Goal: Transaction & Acquisition: Purchase product/service

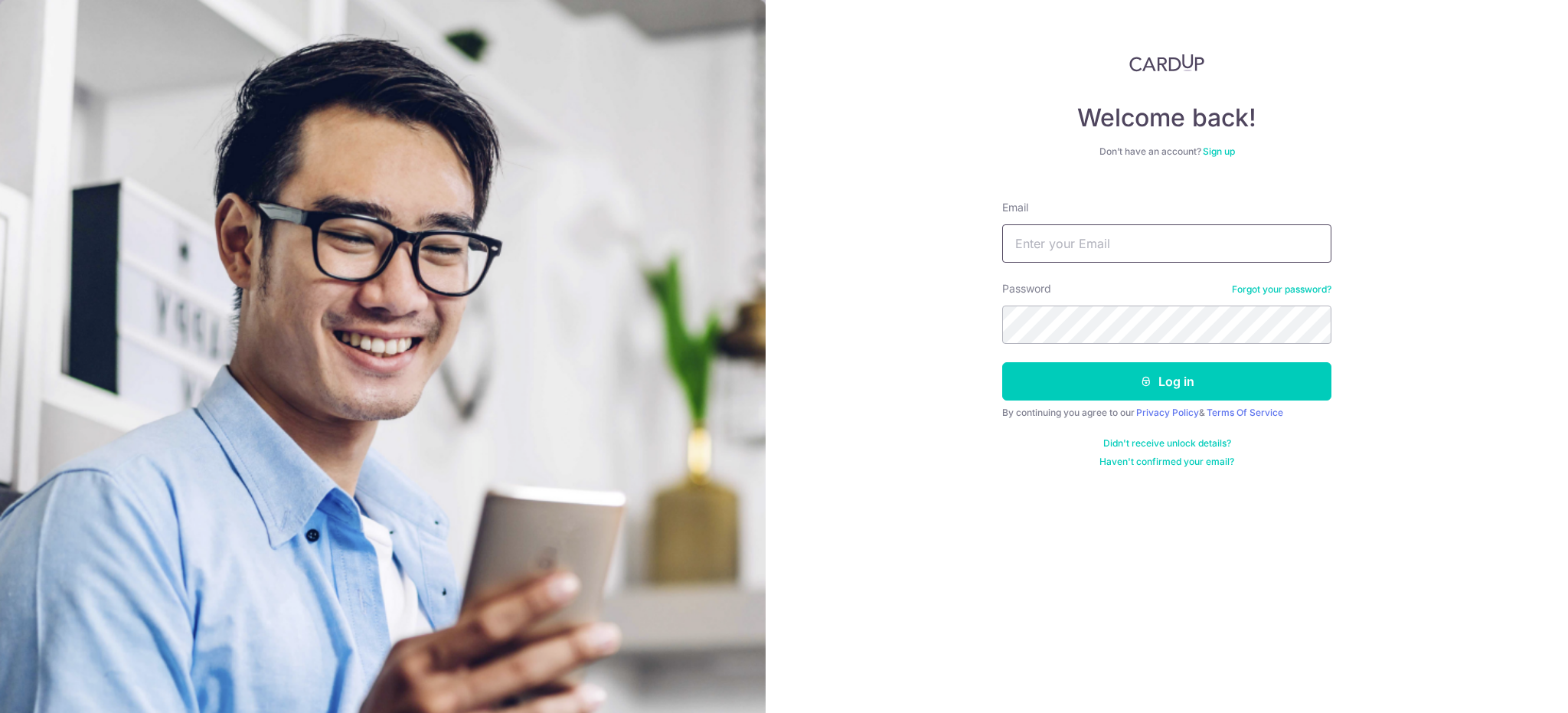
click at [1066, 244] on input "Email" at bounding box center [1167, 243] width 329 height 38
type input "[EMAIL_ADDRESS][DOMAIN_NAME]"
click at [1003, 362] on button "Log in" at bounding box center [1167, 381] width 329 height 38
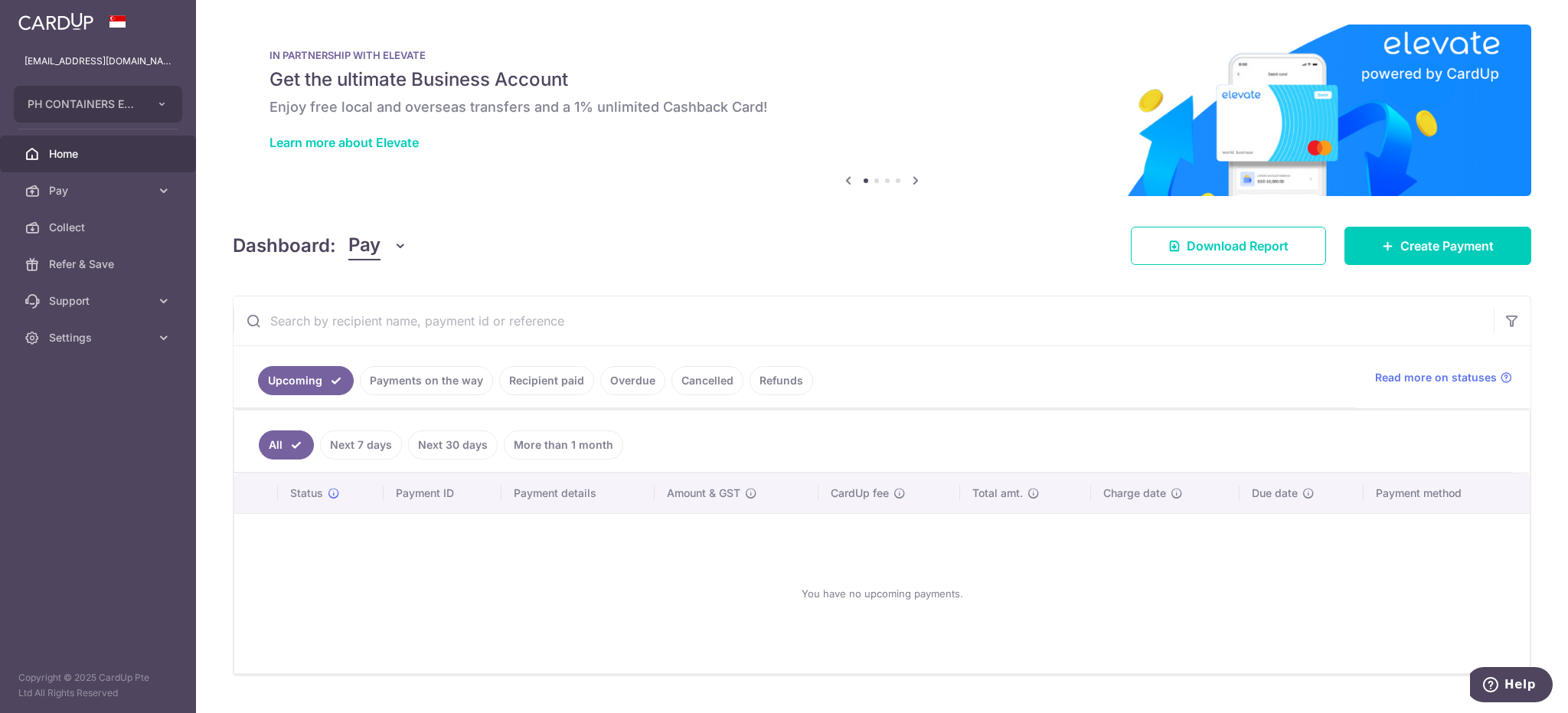
click at [567, 382] on link "Recipient paid" at bounding box center [546, 381] width 95 height 29
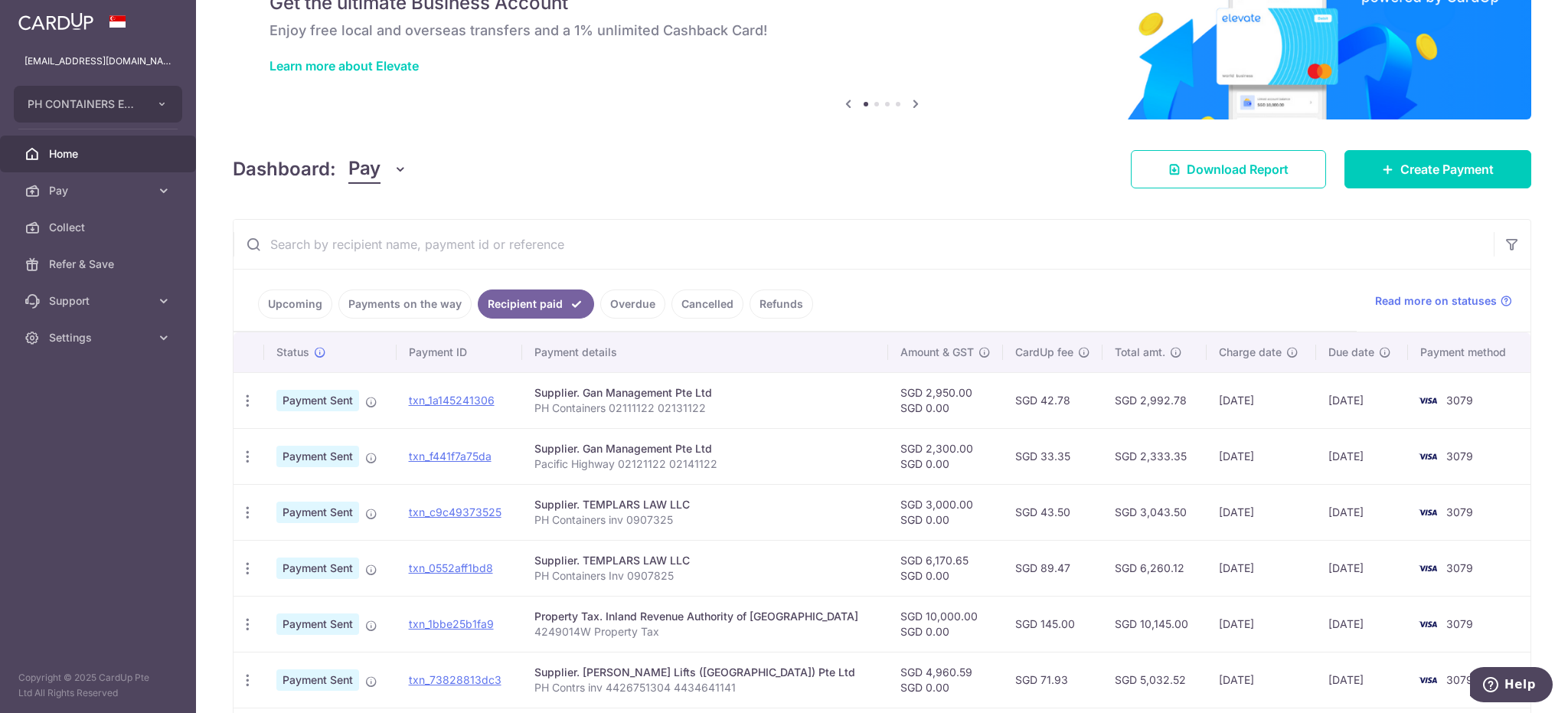
scroll to position [153, 0]
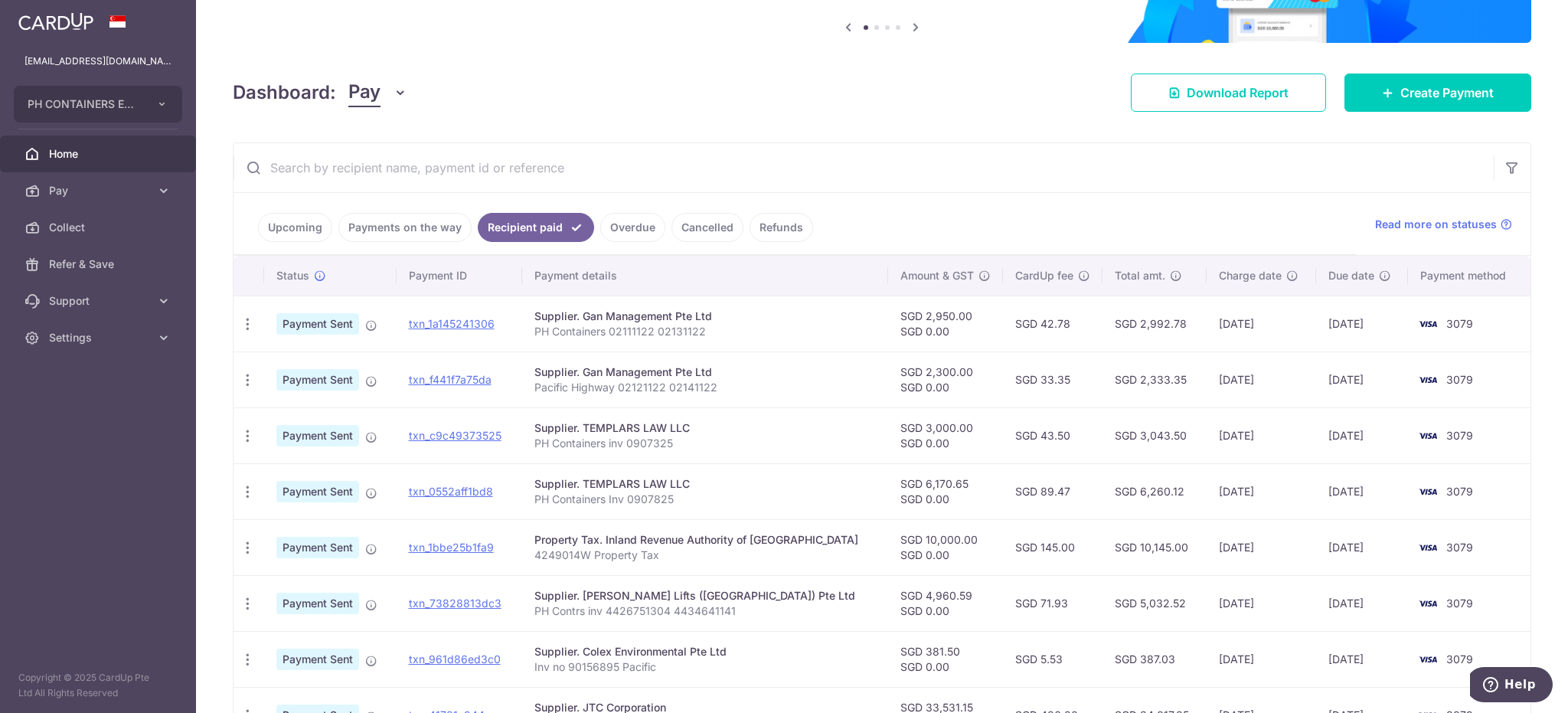
click at [389, 220] on link "Payments on the way" at bounding box center [405, 227] width 133 height 29
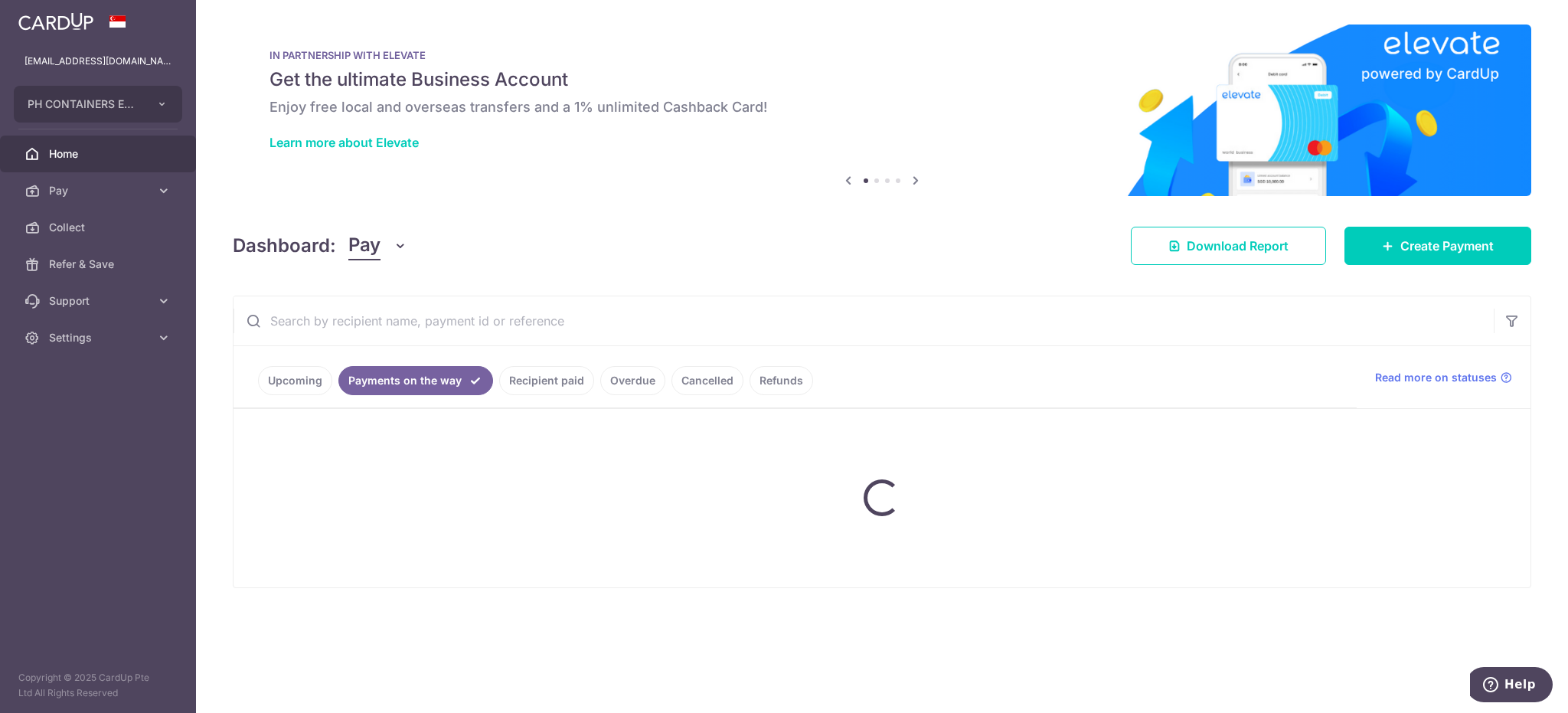
scroll to position [0, 0]
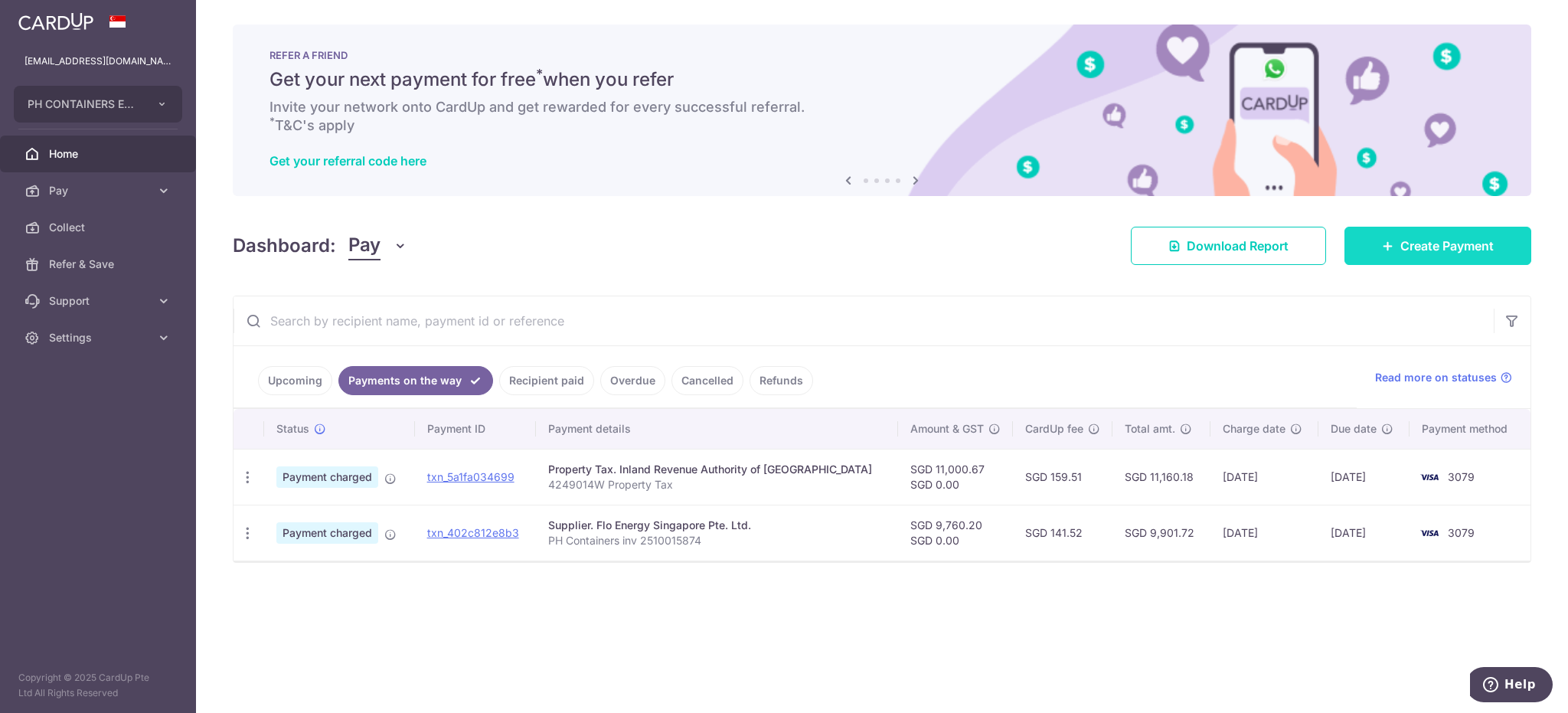
click at [1393, 243] on icon at bounding box center [1388, 245] width 12 height 12
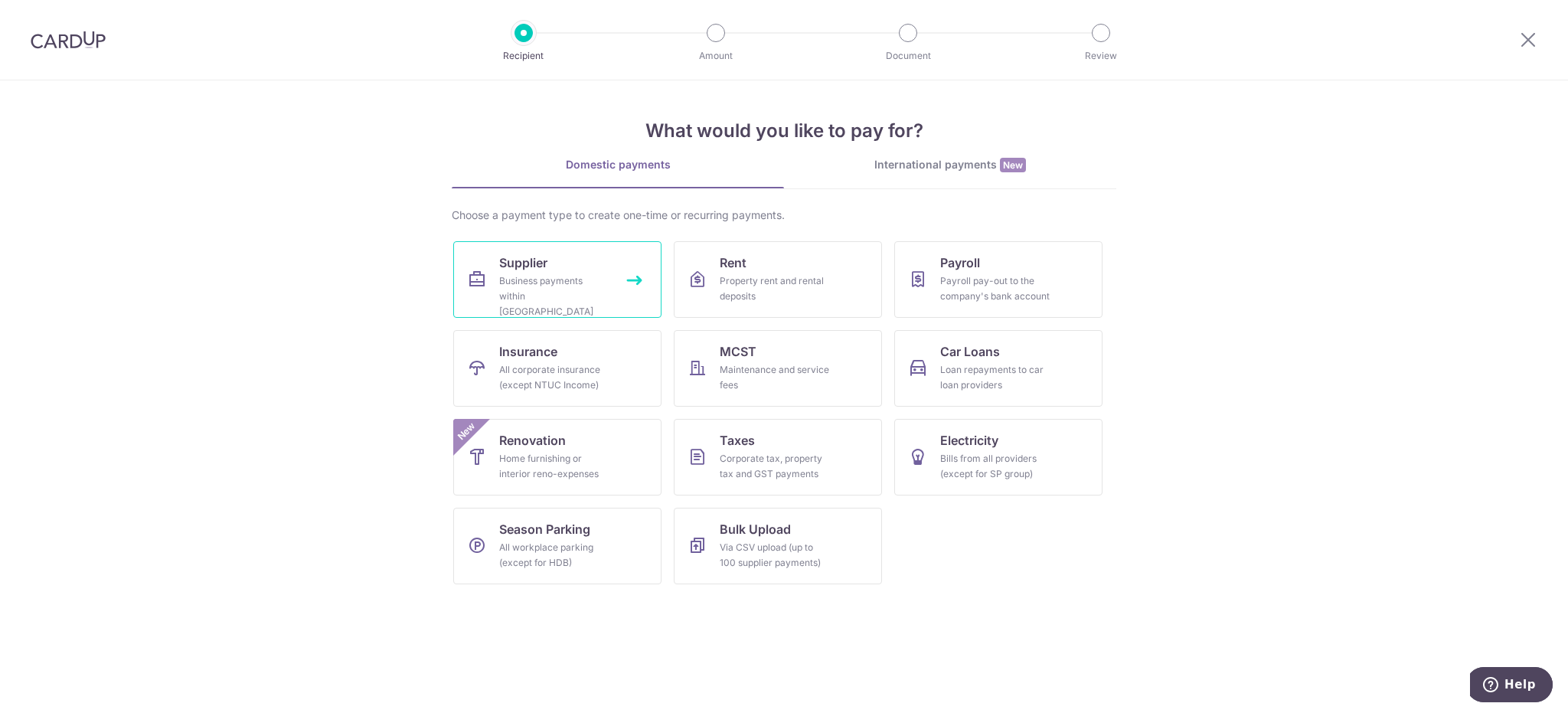
click at [536, 264] on span "Supplier" at bounding box center [523, 262] width 49 height 19
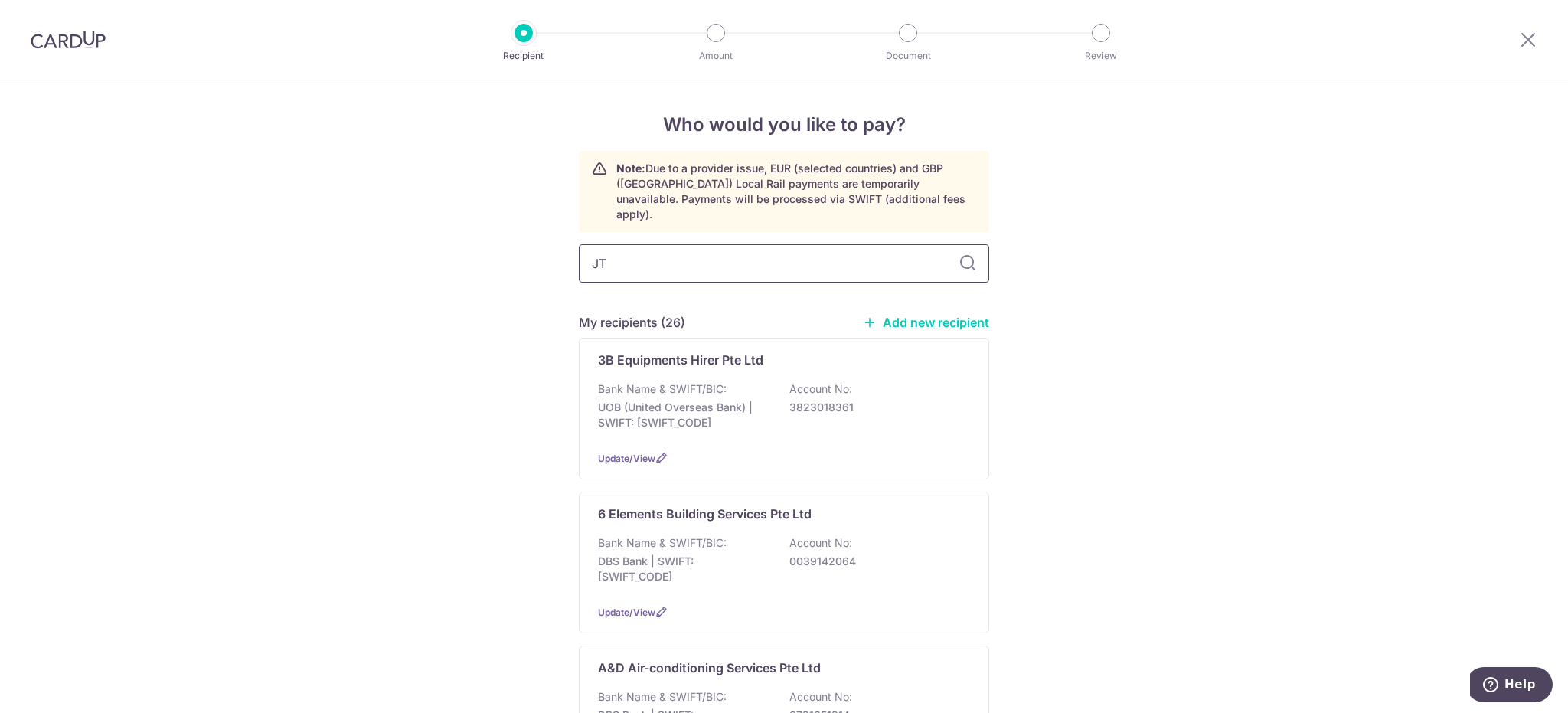
type input "JTC"
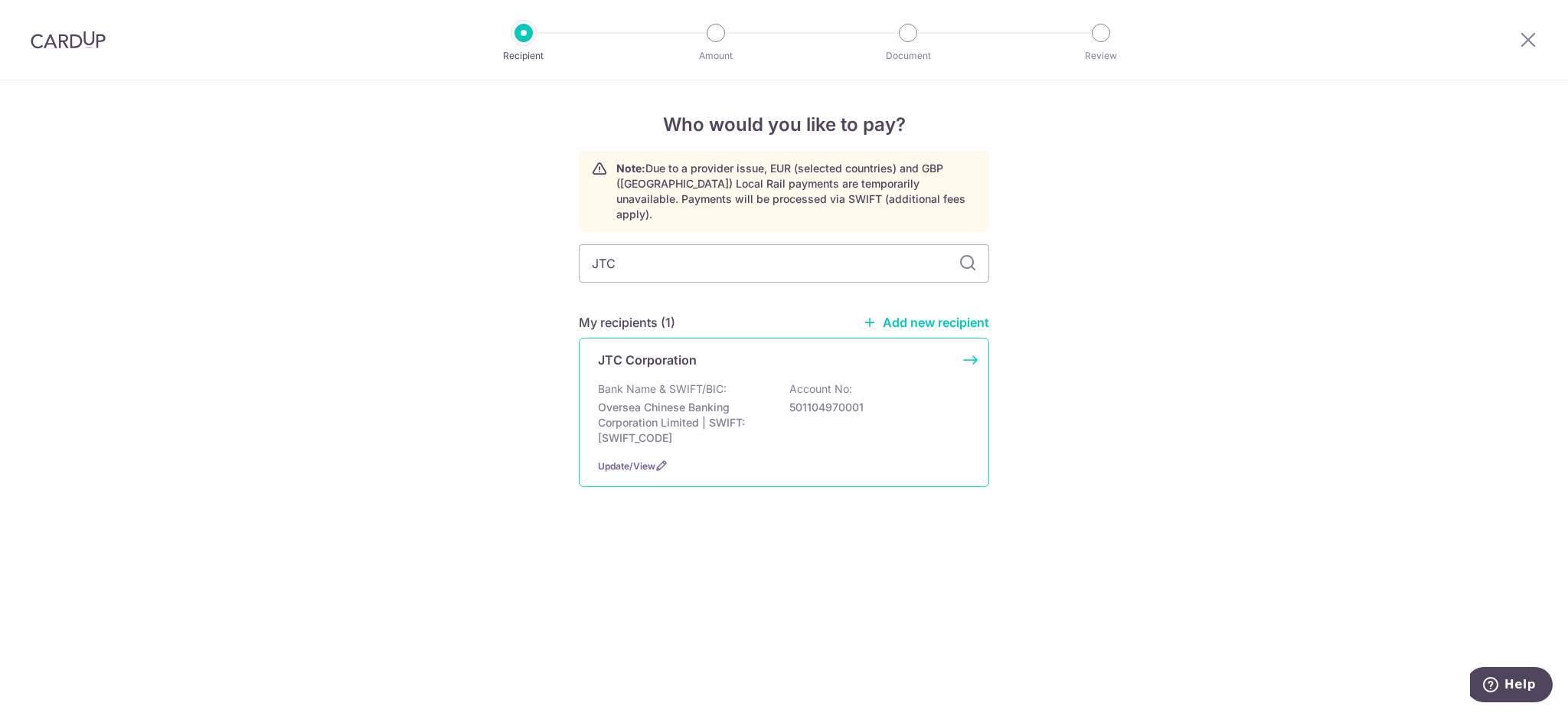
click at [842, 399] on p "501104970001" at bounding box center [875, 407] width 171 height 15
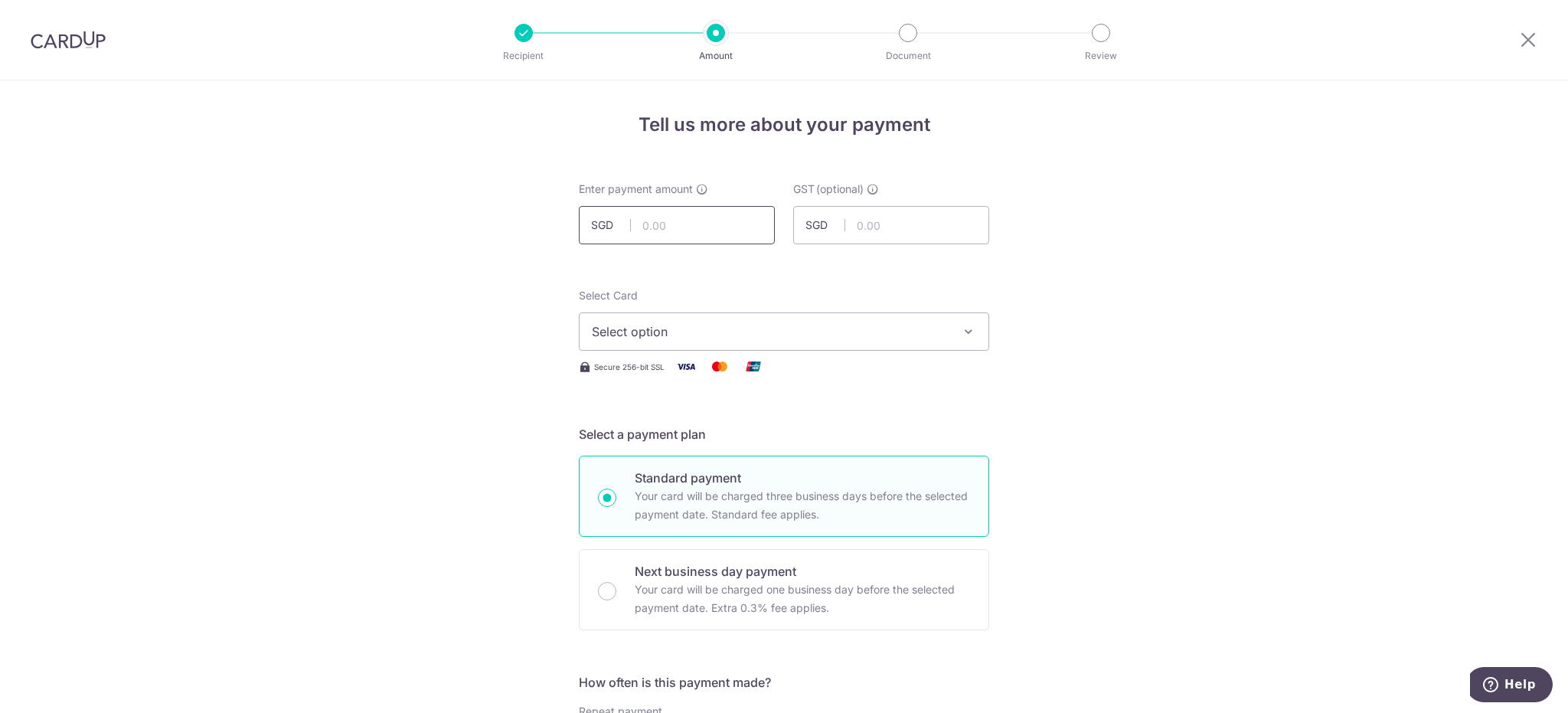
click at [639, 217] on input "text" at bounding box center [677, 225] width 196 height 38
type input "33,531.15"
click at [805, 318] on button "Select option" at bounding box center [784, 331] width 411 height 38
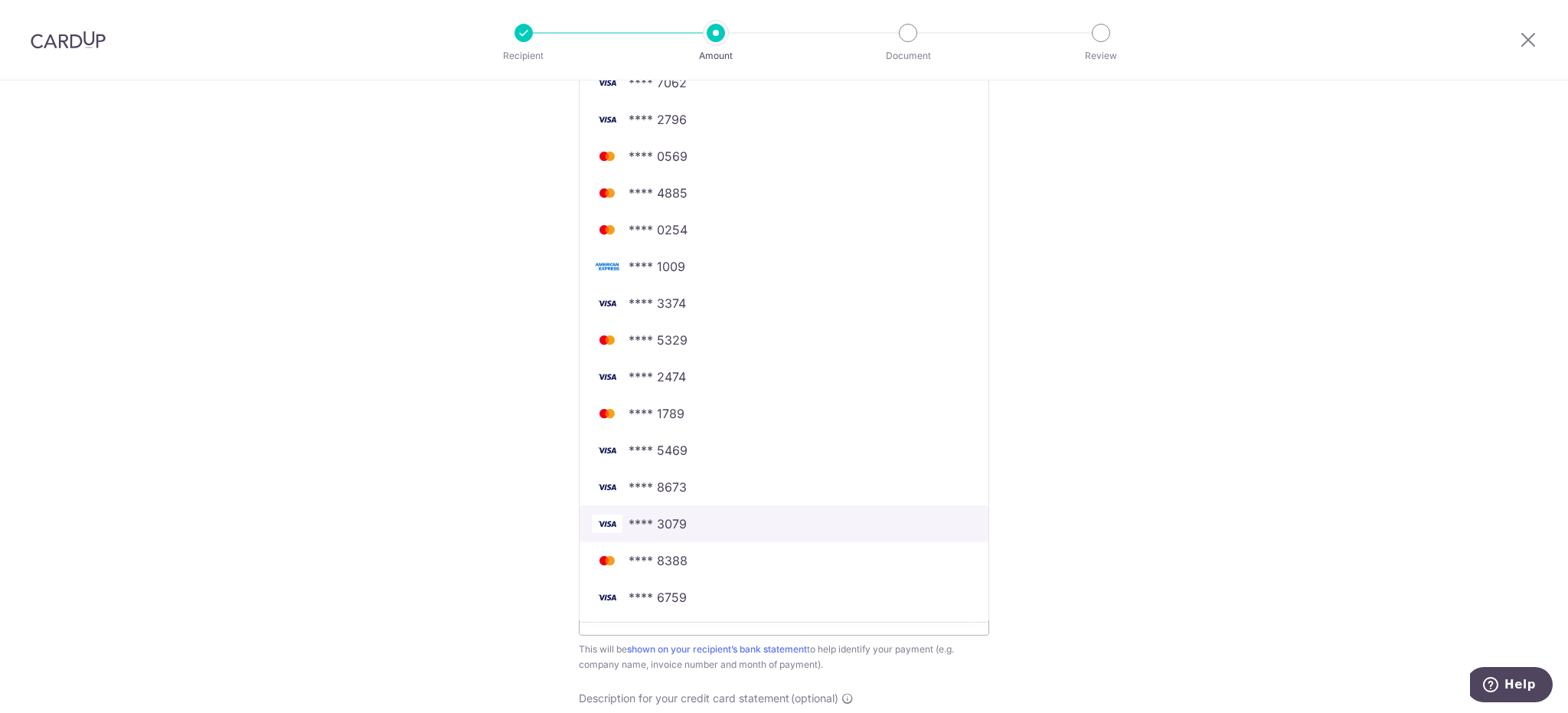
scroll to position [459, 0]
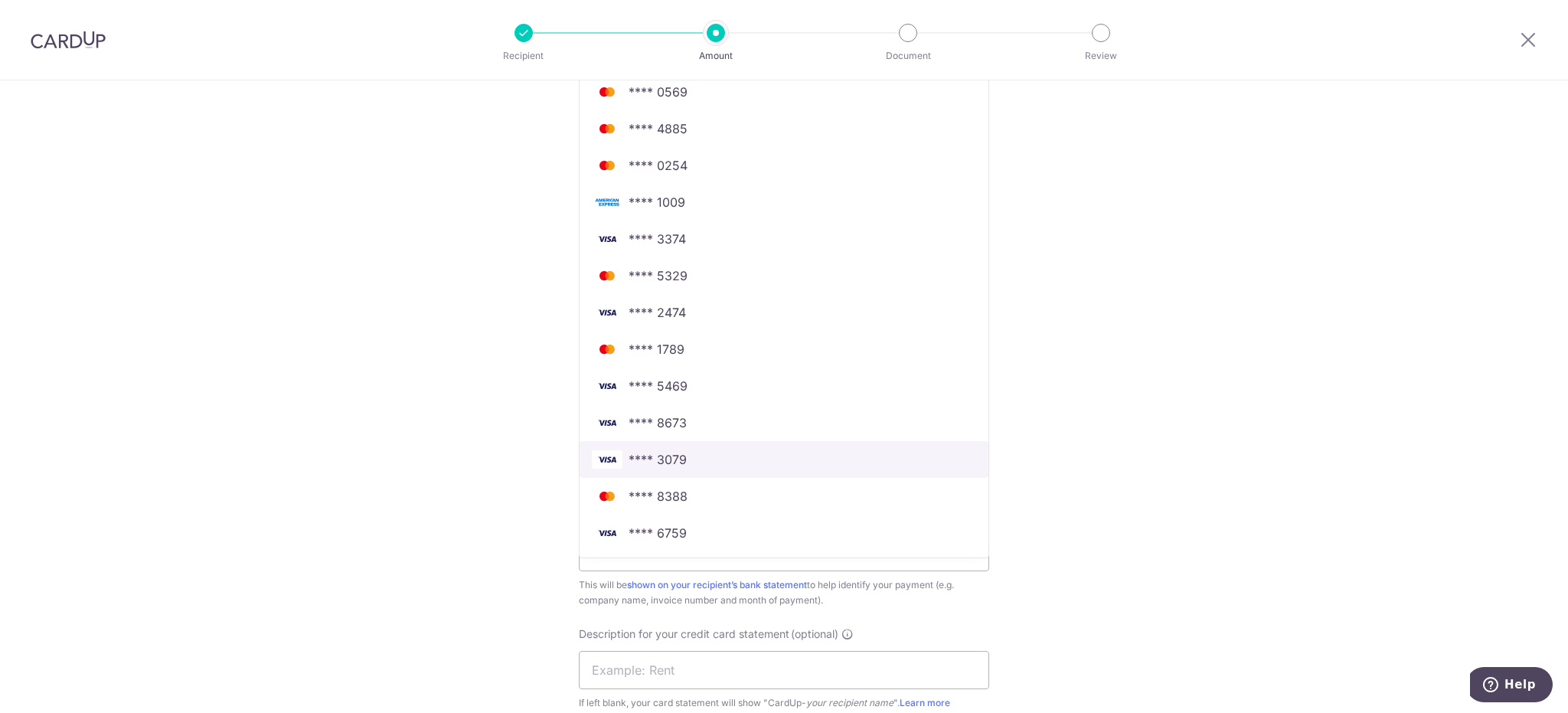
click at [748, 460] on span "**** 3079" at bounding box center [784, 459] width 384 height 19
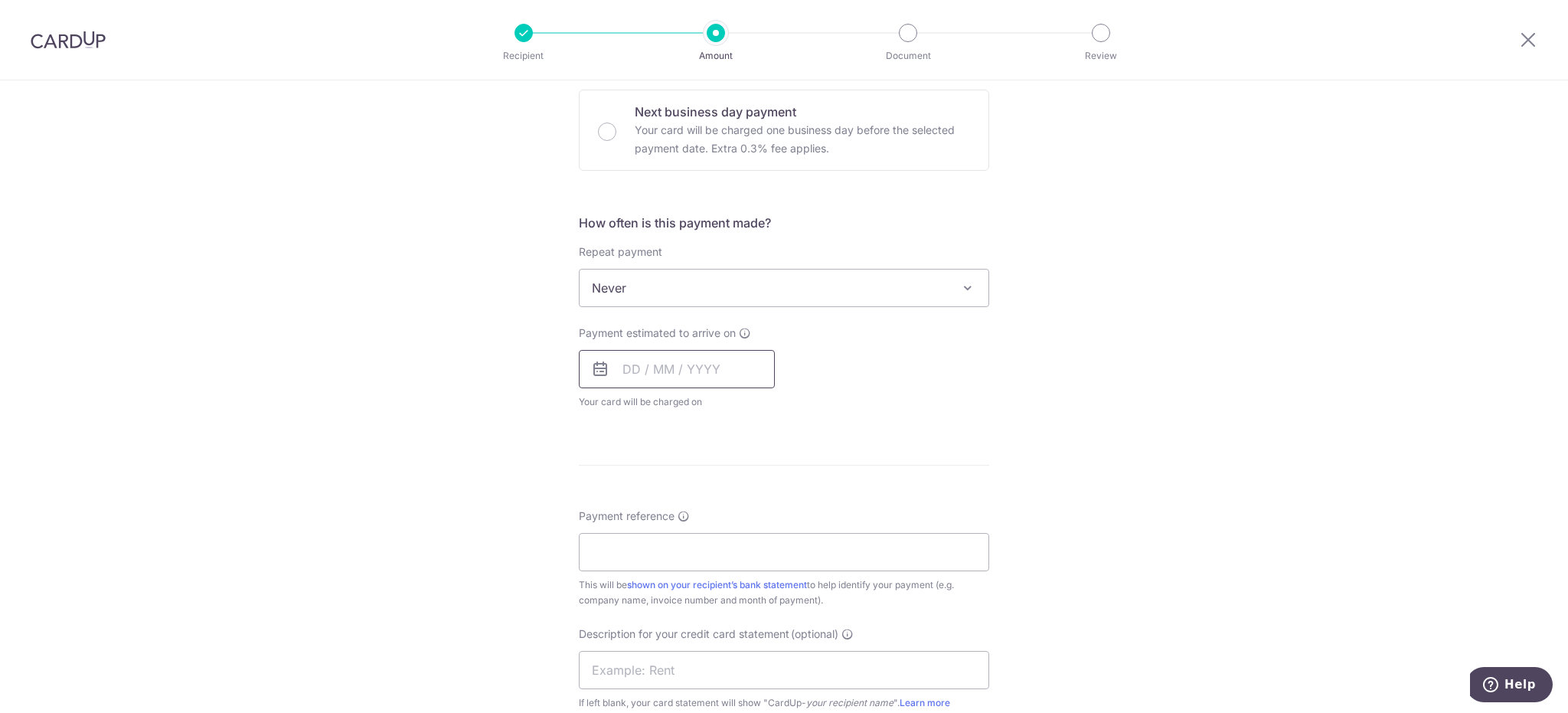
click at [673, 382] on input "text" at bounding box center [677, 369] width 196 height 38
click at [758, 502] on link "10" at bounding box center [763, 508] width 24 height 24
type input "10/10/2025"
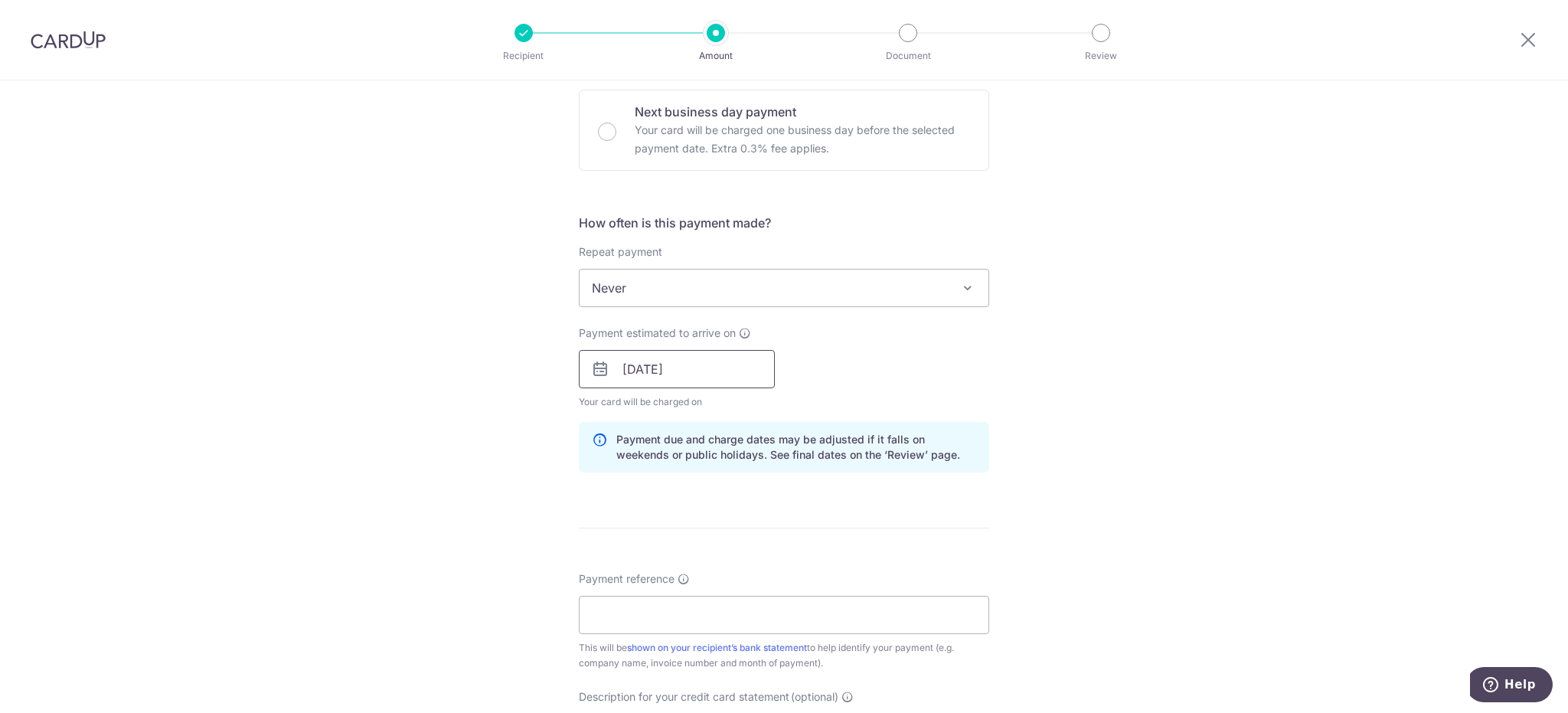
click at [729, 383] on input "10/10/2025" at bounding box center [677, 369] width 196 height 38
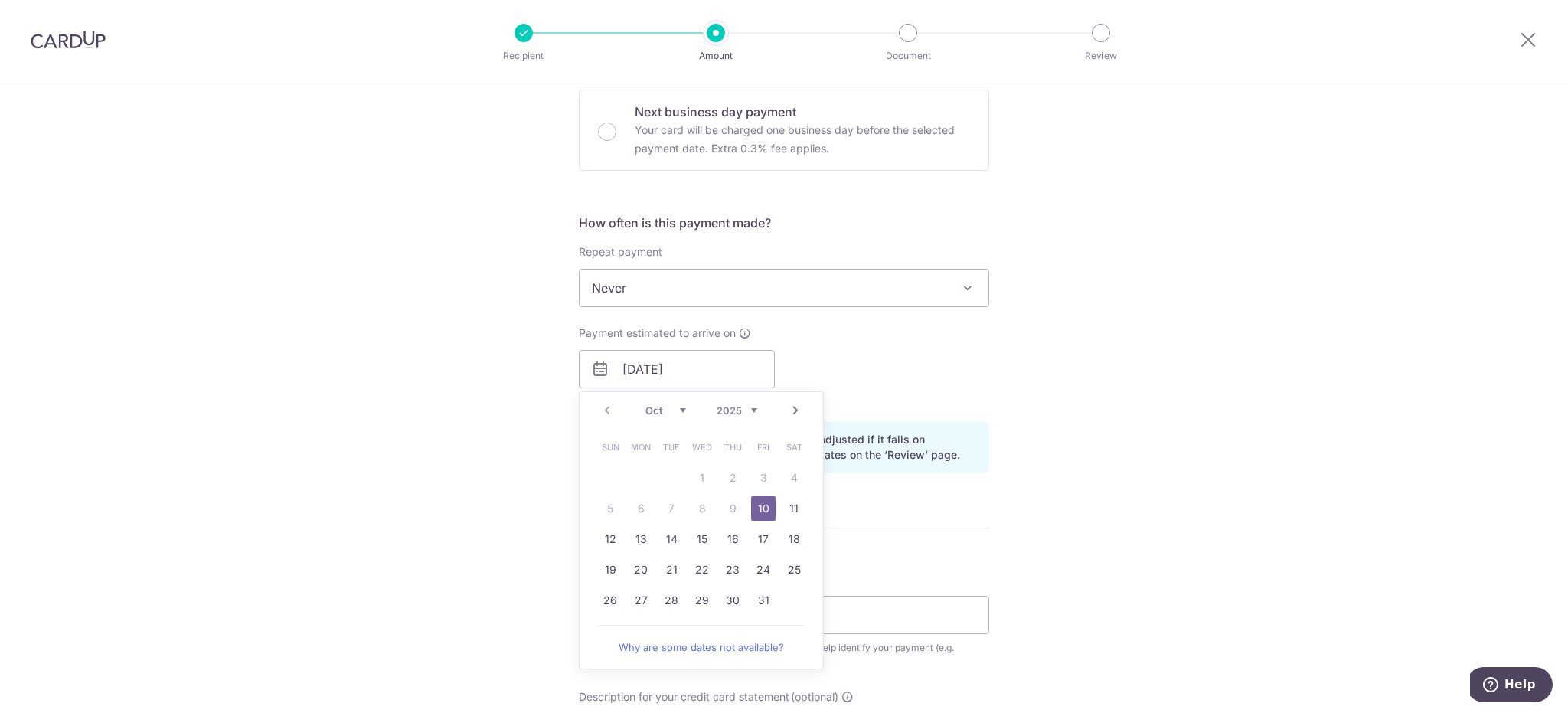
click at [757, 503] on link "10" at bounding box center [763, 508] width 24 height 24
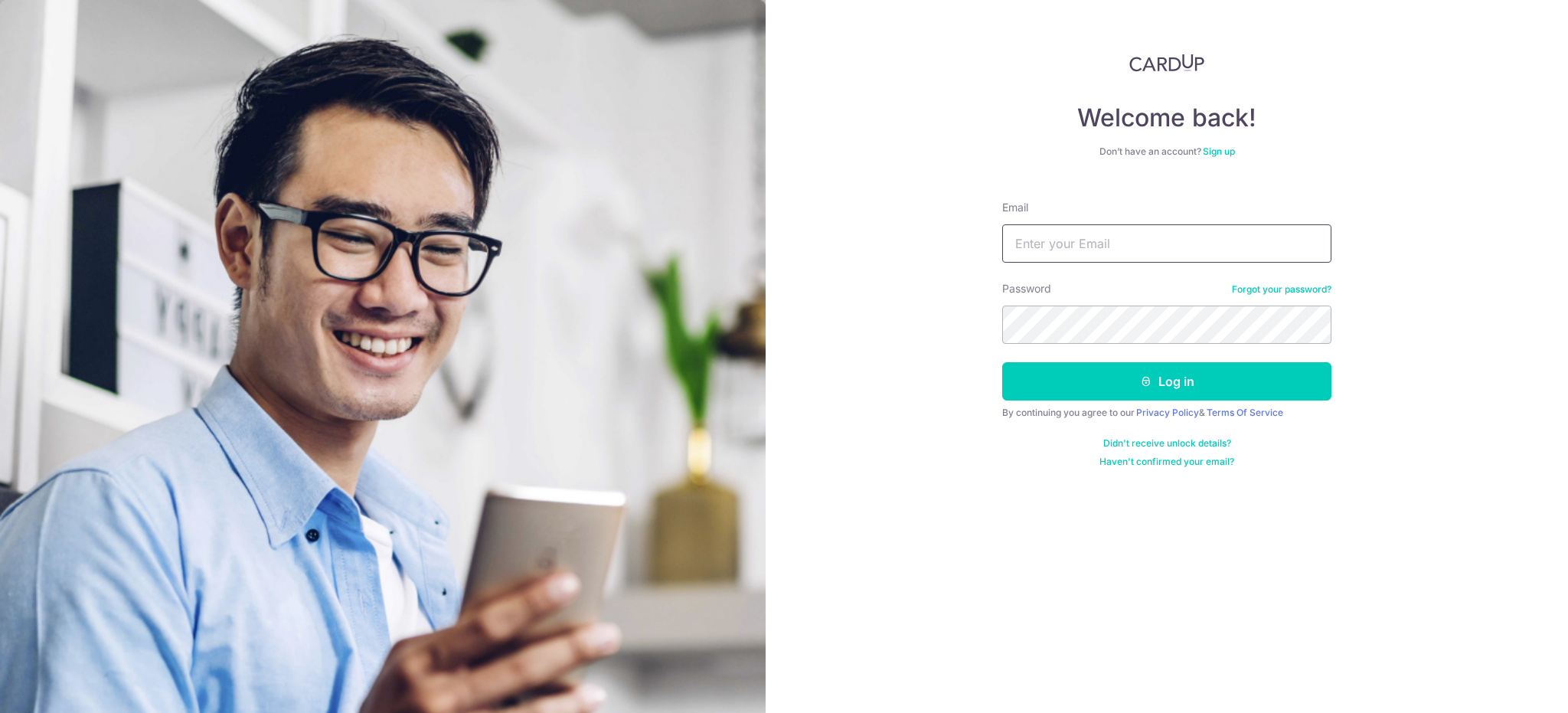
click at [1062, 247] on input "Email" at bounding box center [1167, 243] width 329 height 38
click at [934, 306] on div "Welcome back! Don’t have an account? Sign up Email Password Forgot your passwor…" at bounding box center [1167, 356] width 802 height 713
click at [1020, 263] on form "Email Password Forgot your password? Log in By continuing you agree to our Priv…" at bounding box center [1167, 328] width 329 height 280
click at [1025, 258] on input "Email" at bounding box center [1167, 243] width 329 height 38
type input "puayhoon@phc.com.sg"
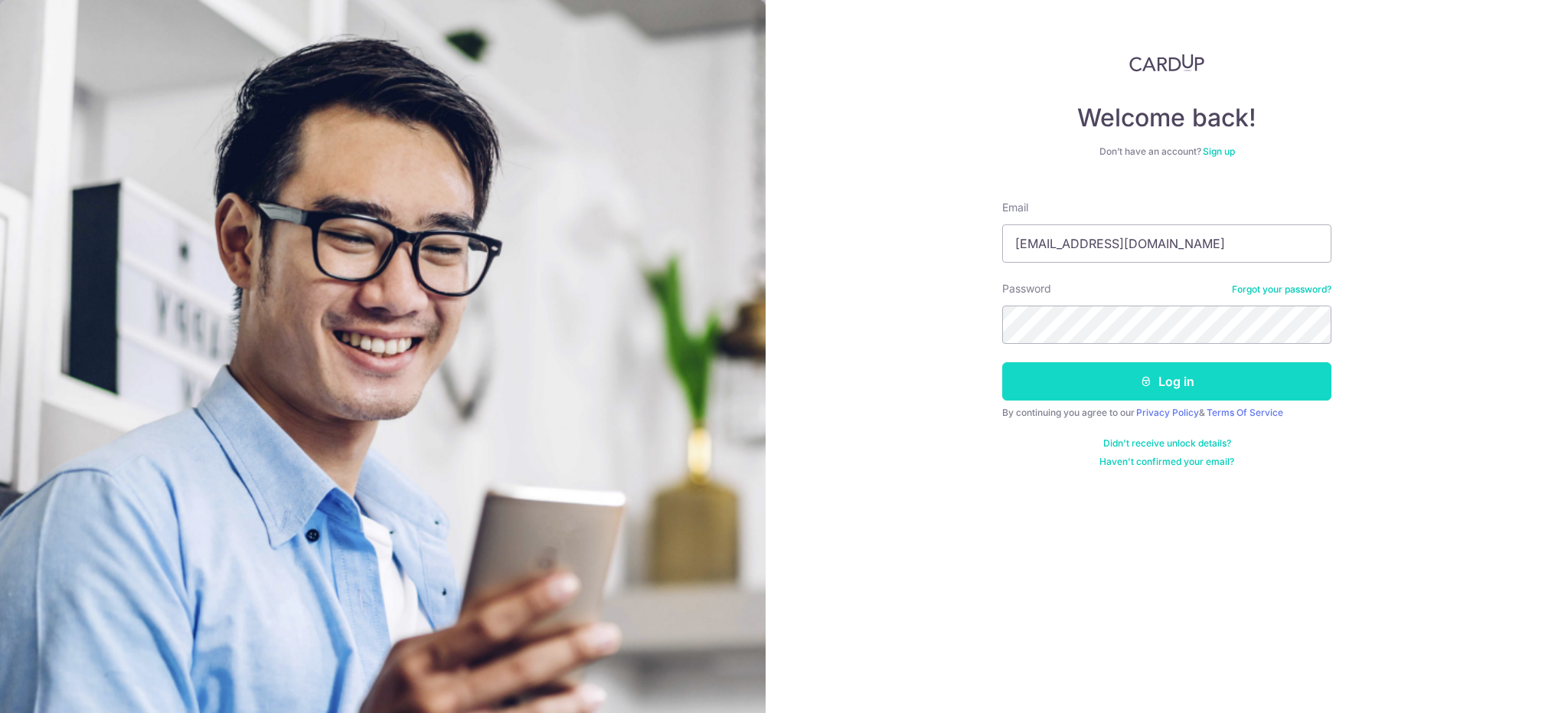
click at [1108, 388] on button "Log in" at bounding box center [1167, 381] width 329 height 38
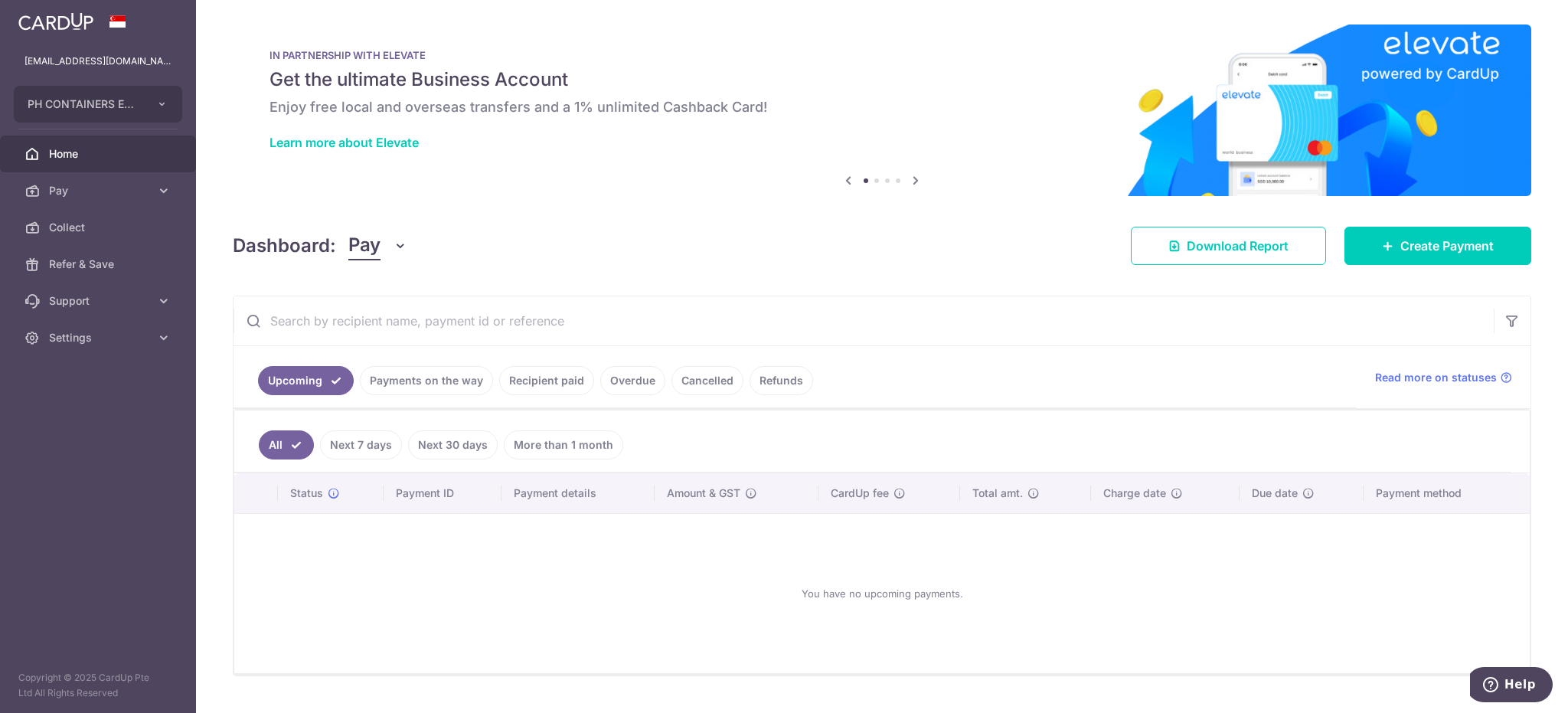
click at [391, 378] on link "Payments on the way" at bounding box center [426, 381] width 133 height 29
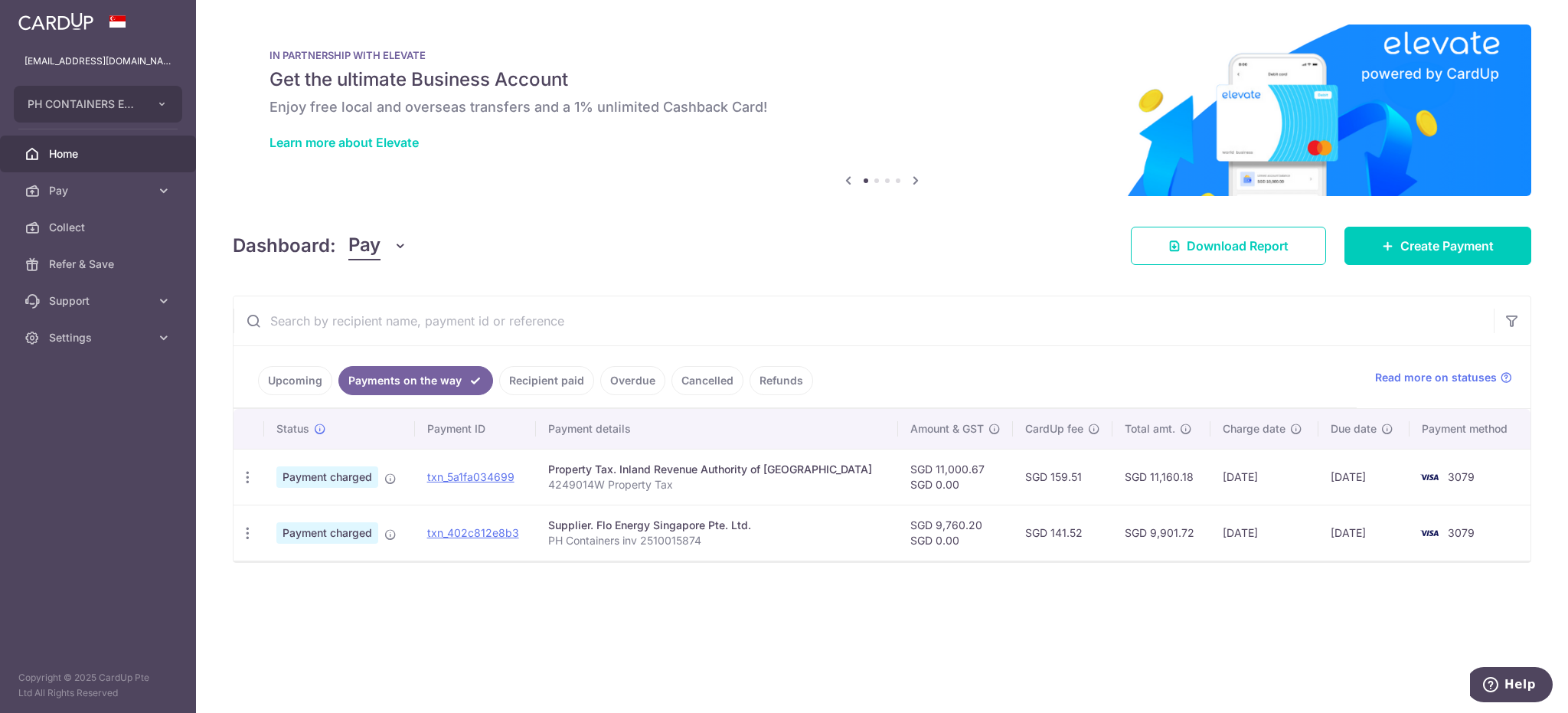
click at [307, 380] on link "Upcoming" at bounding box center [295, 381] width 74 height 29
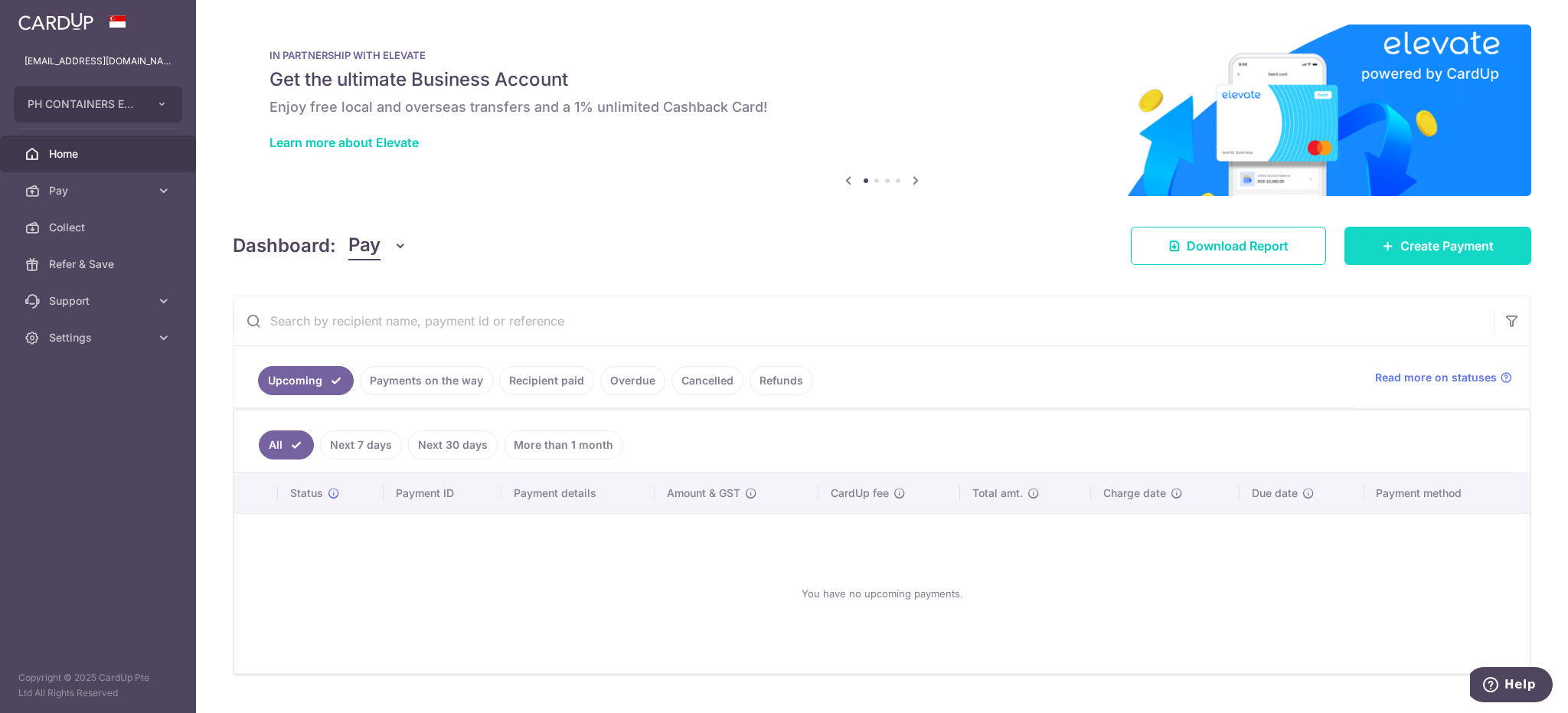
click at [1409, 251] on span "Create Payment" at bounding box center [1448, 246] width 94 height 19
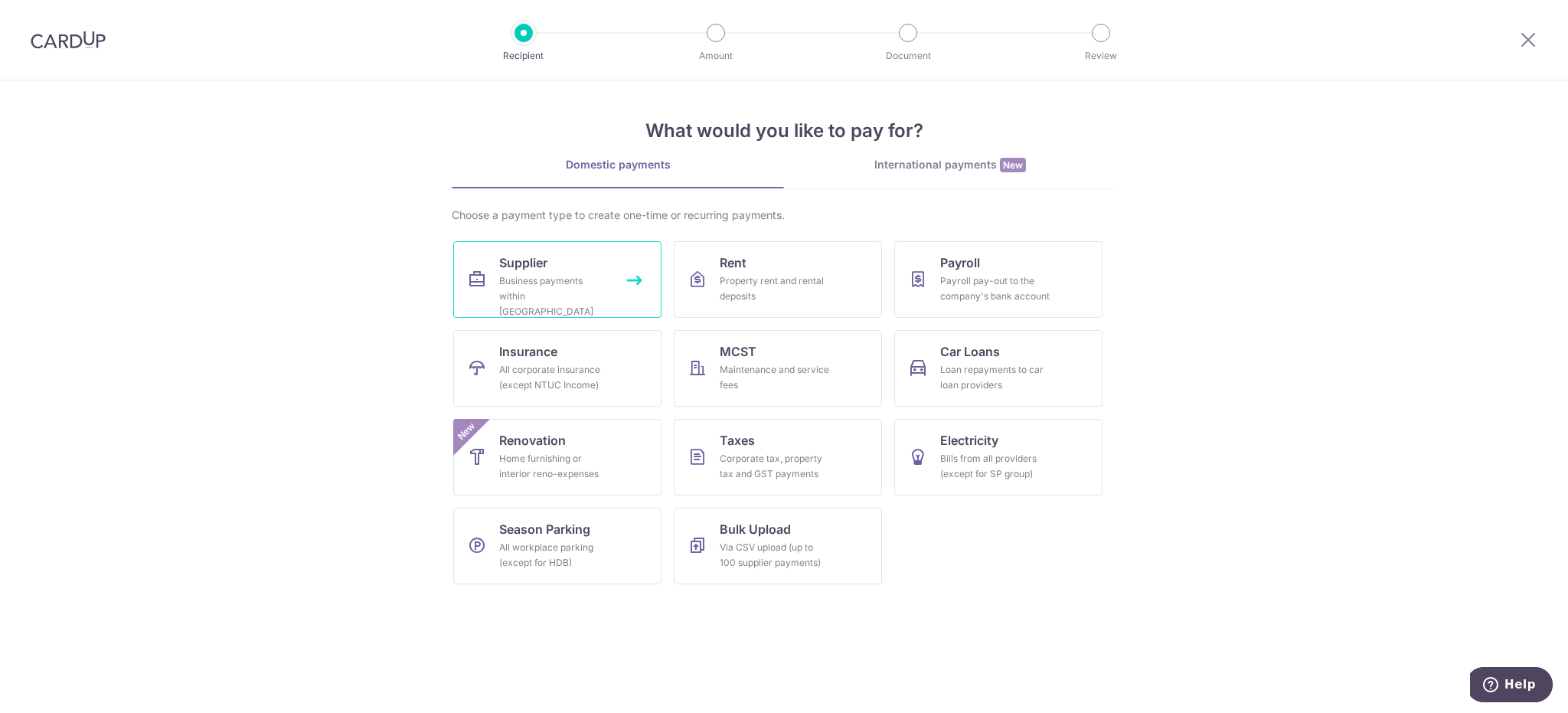
click at [553, 273] on div "Business payments within Singapore" at bounding box center [554, 296] width 110 height 46
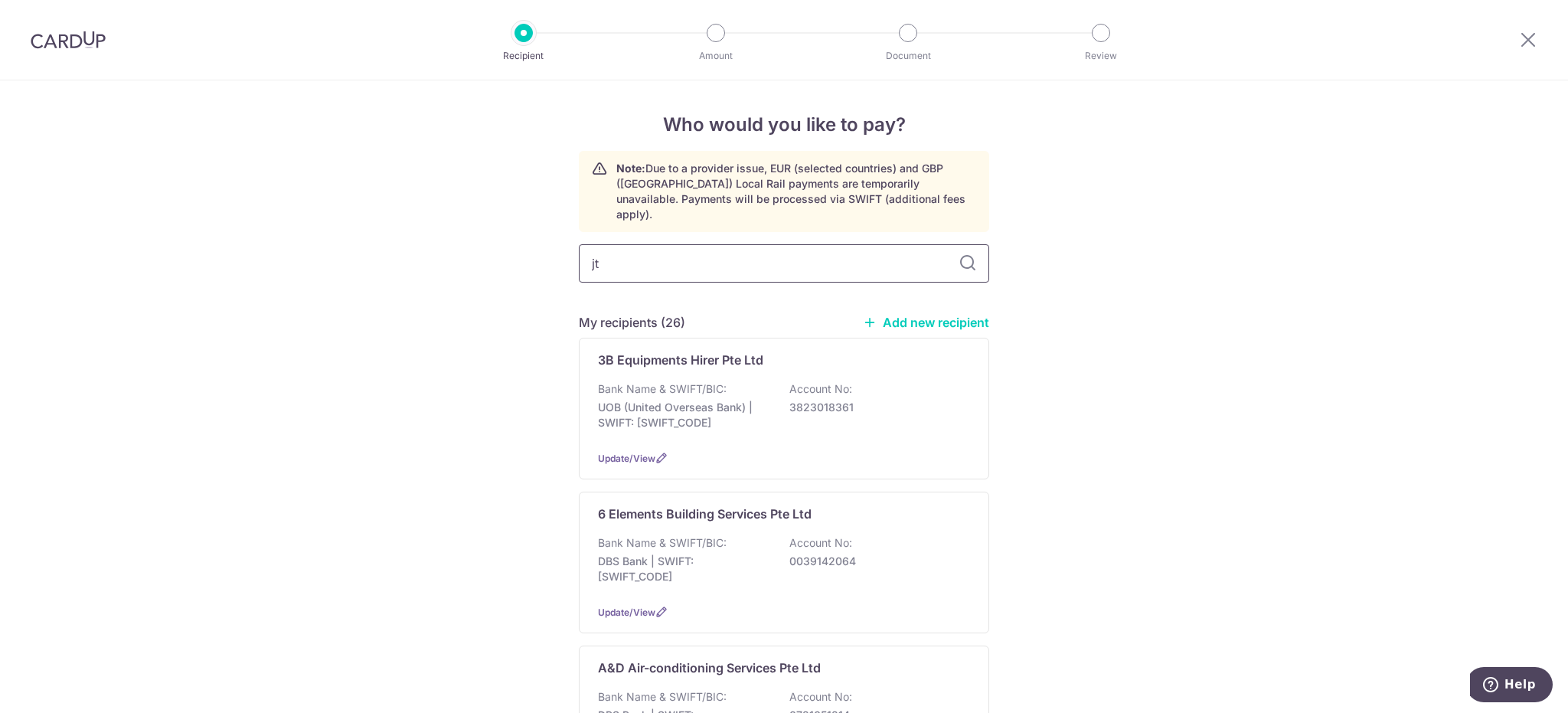
type input "jtc"
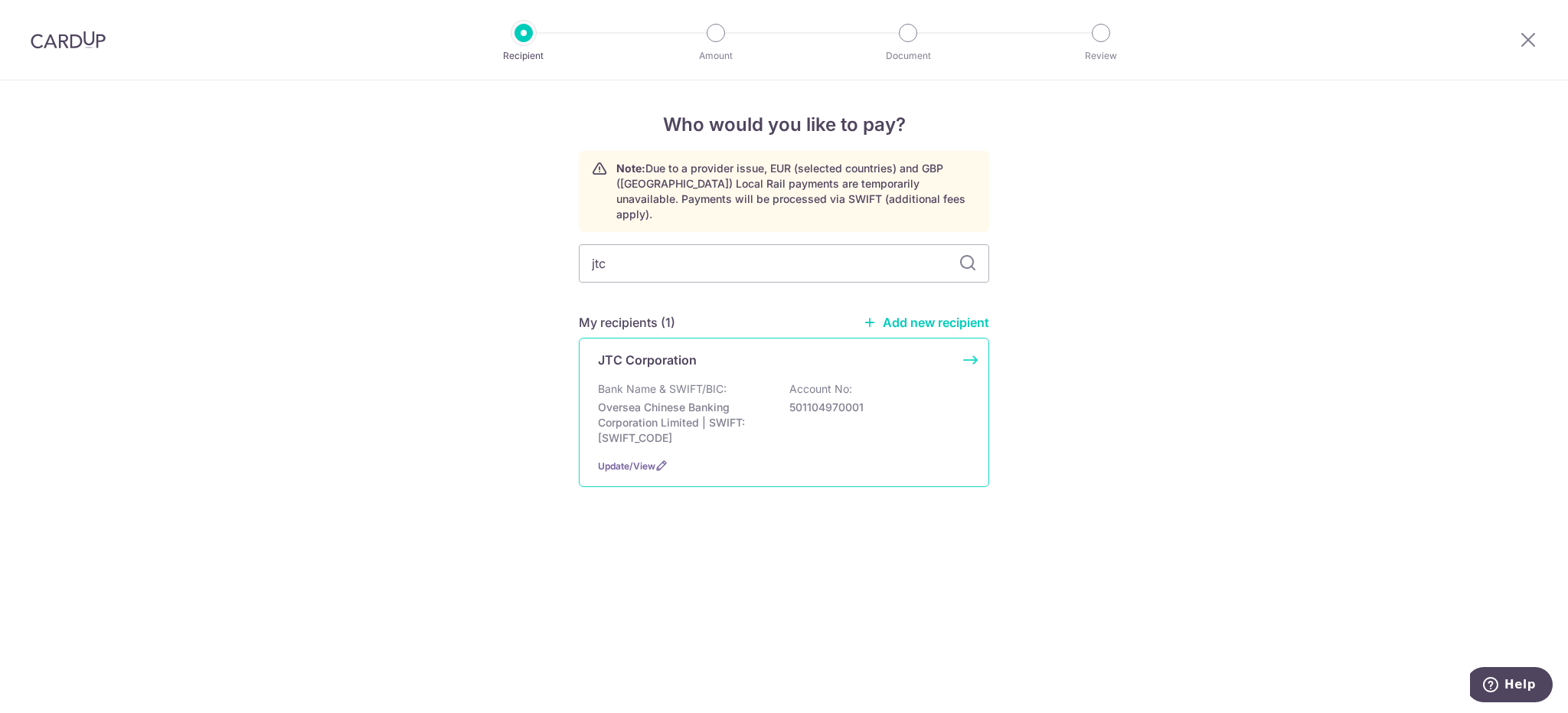
click at [695, 382] on p "Bank Name & SWIFT/BIC:" at bounding box center [662, 389] width 129 height 15
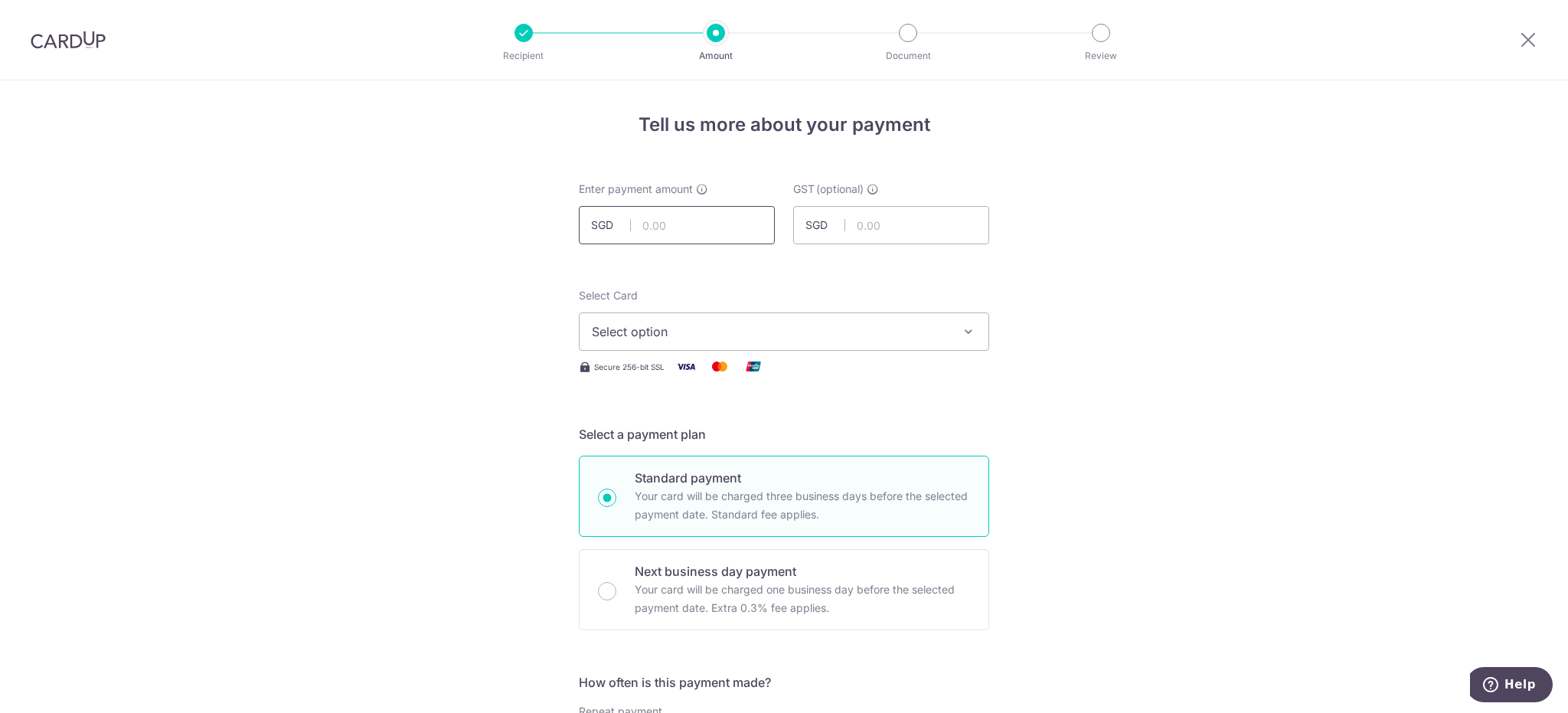
click at [676, 238] on input "text" at bounding box center [677, 225] width 196 height 38
type input "33,531.15"
click at [800, 341] on button "Select option" at bounding box center [784, 331] width 411 height 38
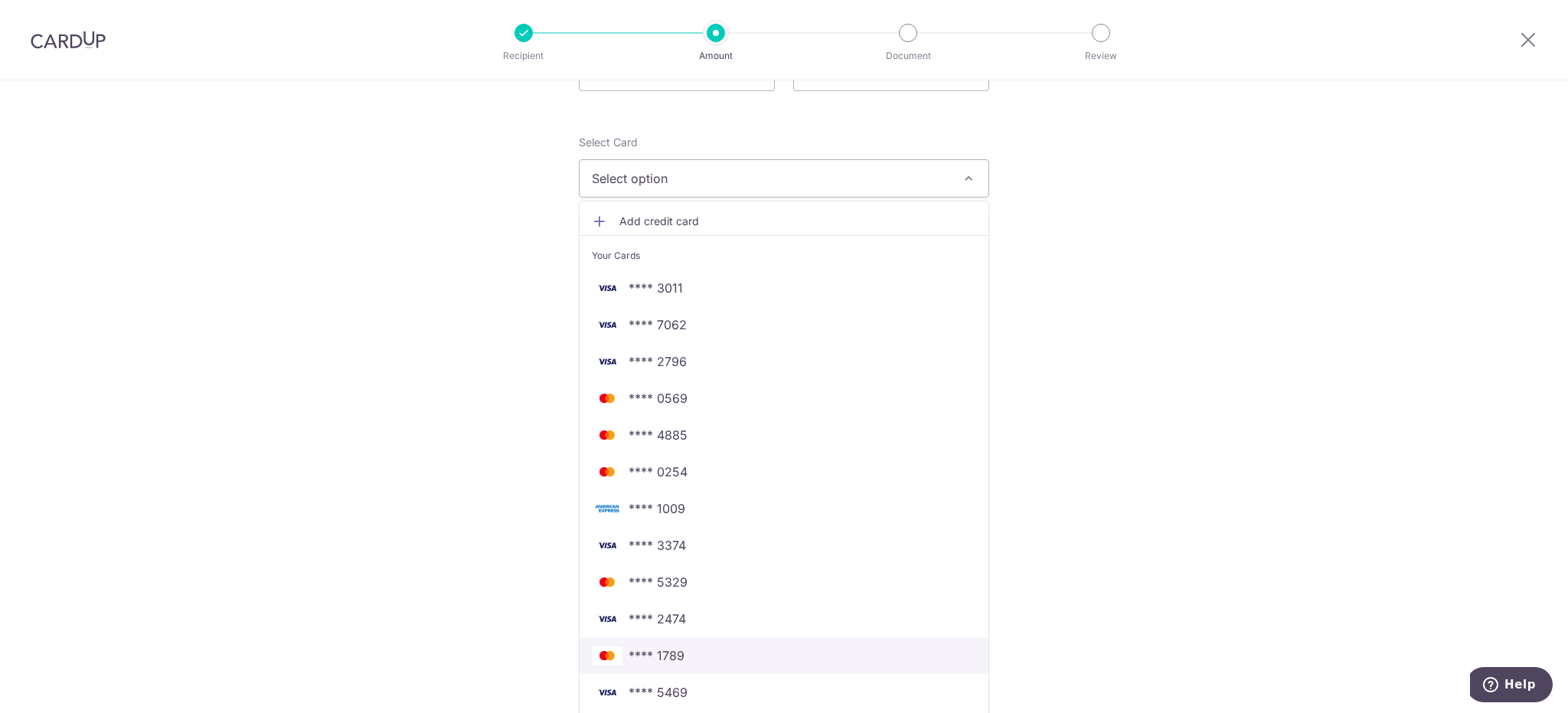
scroll to position [382, 0]
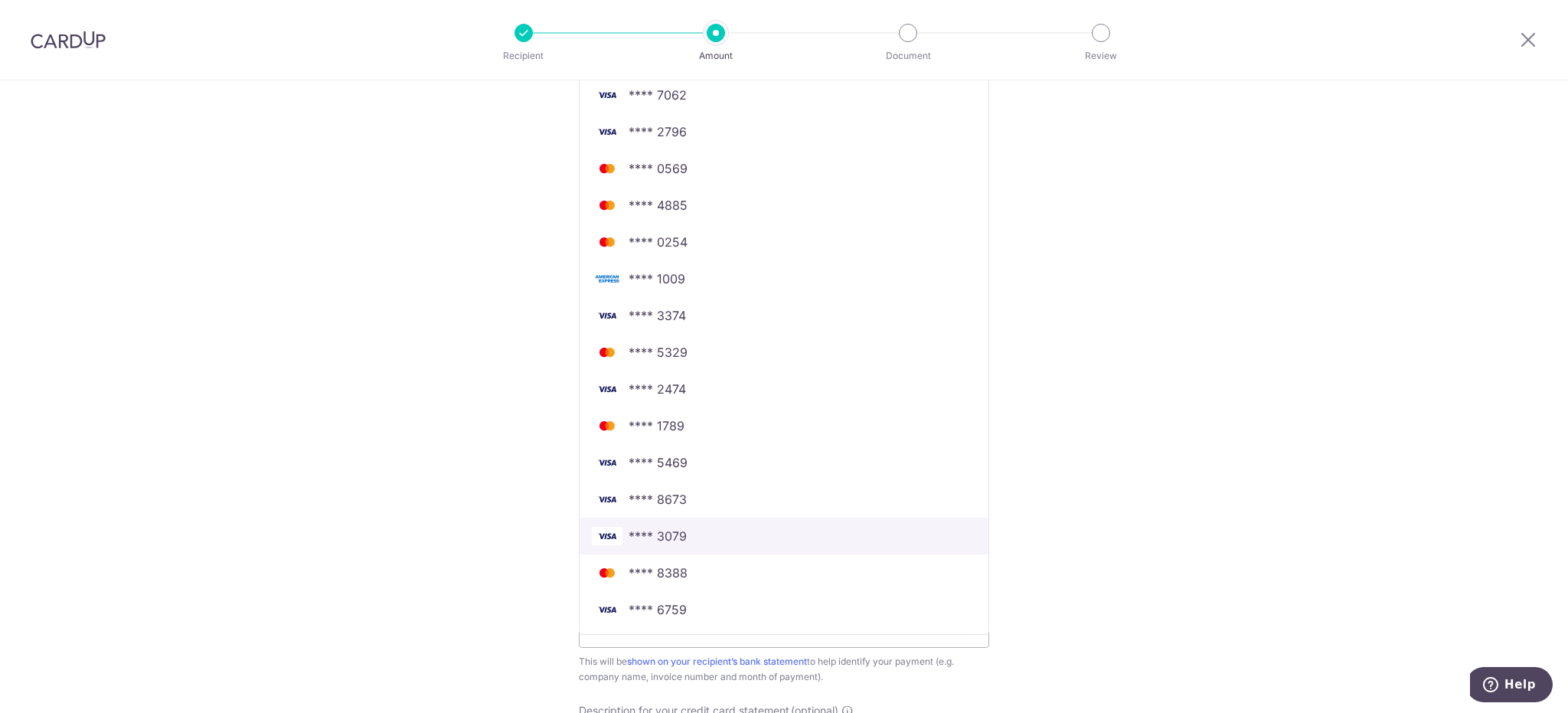
click at [691, 529] on span "**** 3079" at bounding box center [784, 536] width 384 height 19
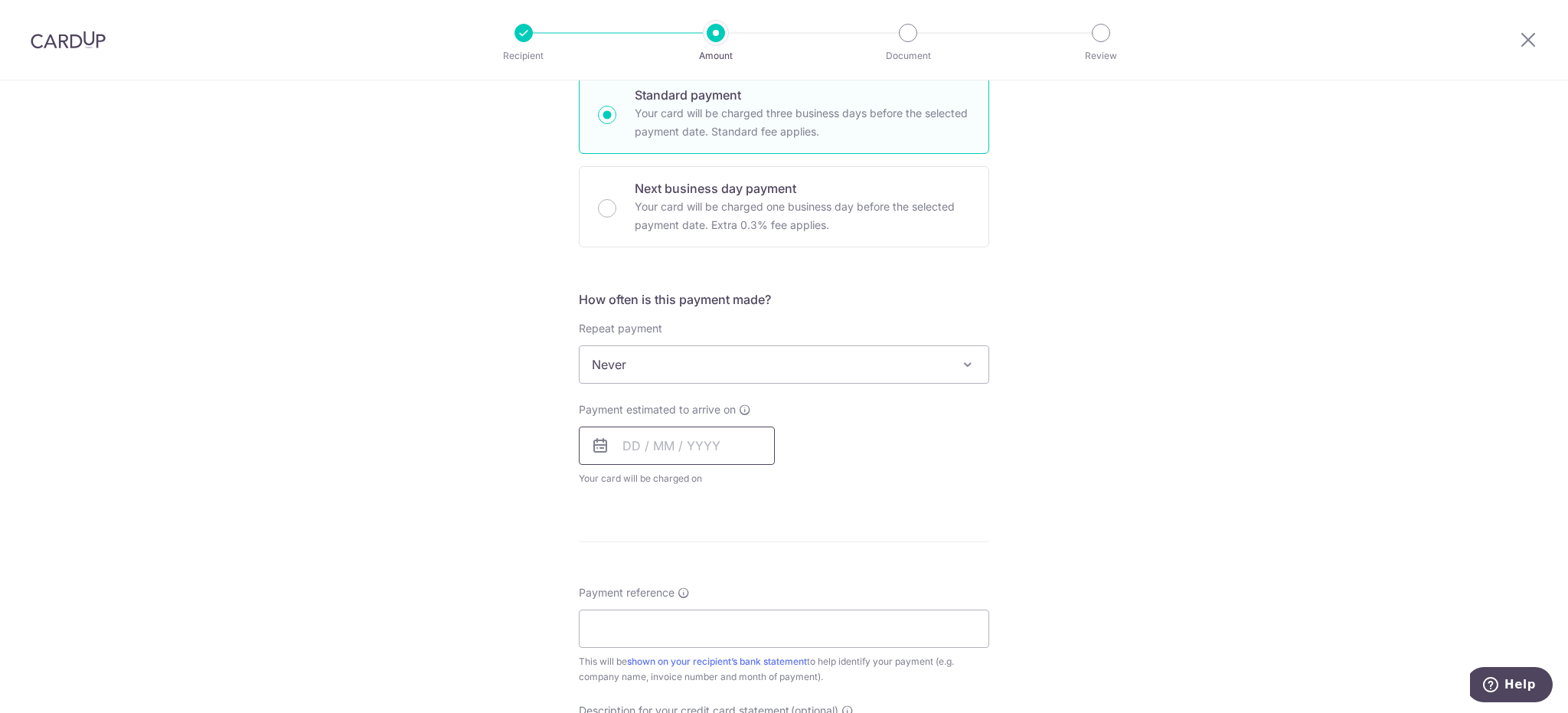
click at [645, 443] on input "text" at bounding box center [677, 445] width 196 height 38
click at [757, 584] on link "10" at bounding box center [763, 584] width 24 height 24
type input "10/10/2025"
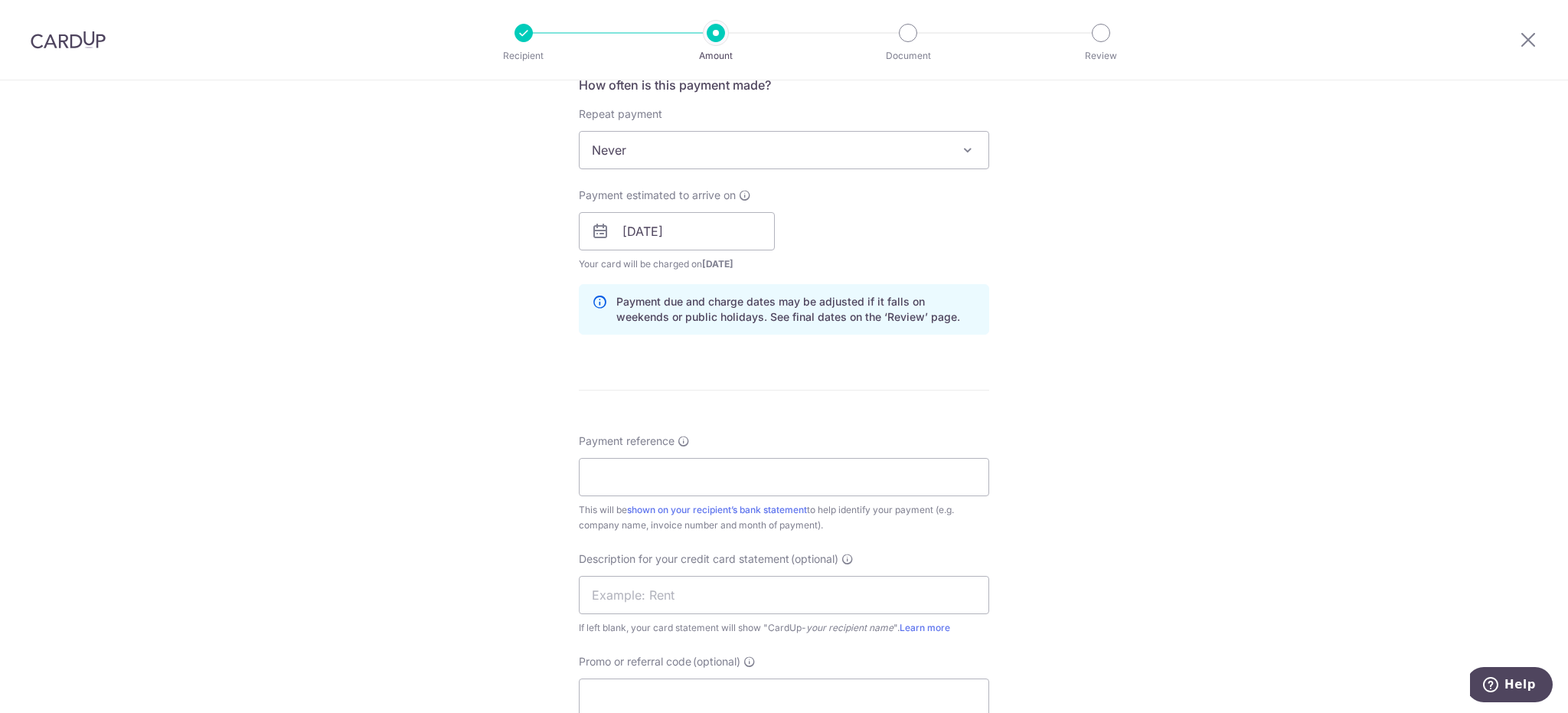
scroll to position [689, 0]
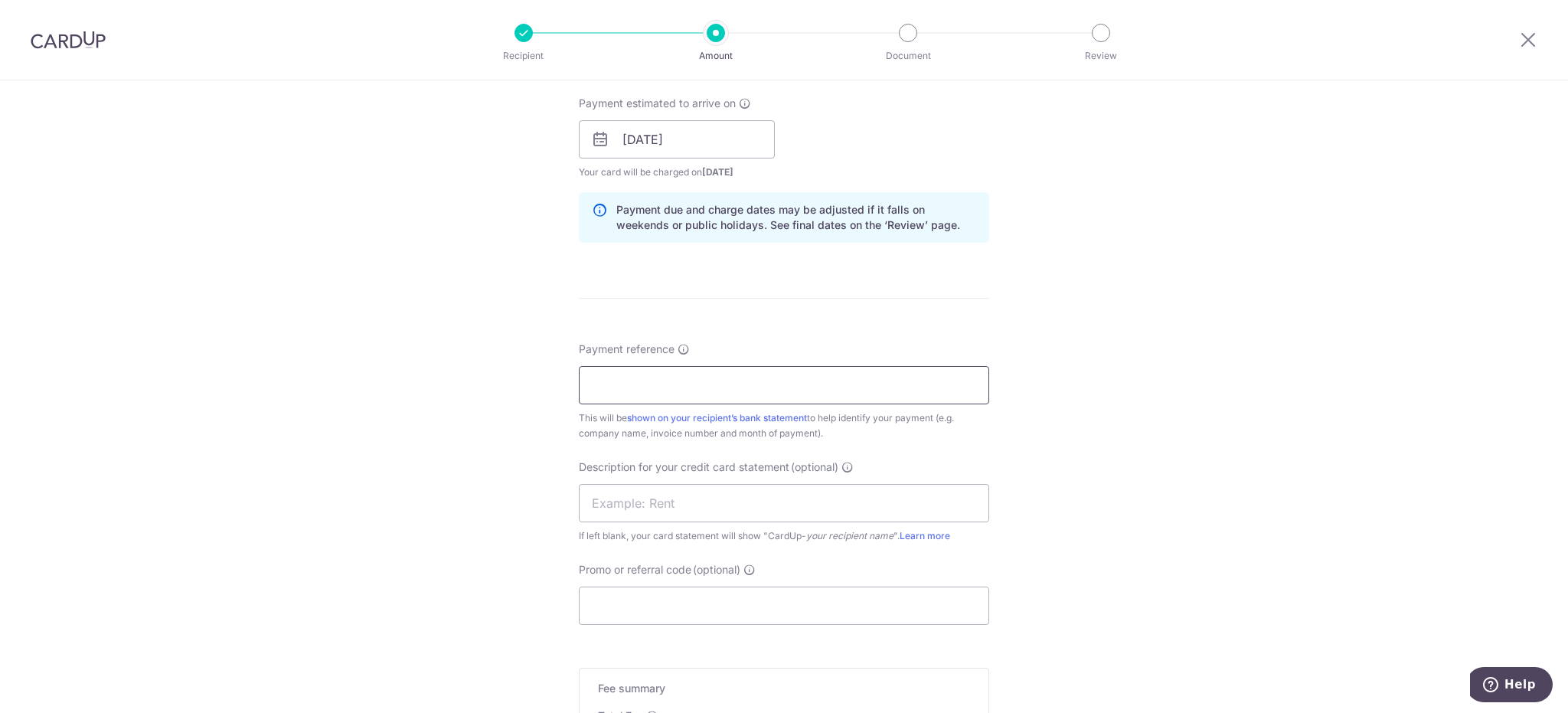
click at [665, 387] on input "Payment reference" at bounding box center [784, 385] width 411 height 38
click at [607, 389] on input "Payment reference" at bounding box center [784, 385] width 411 height 38
type input "1400000670 PH Containers Express"
click at [591, 513] on input "text" at bounding box center [784, 502] width 411 height 38
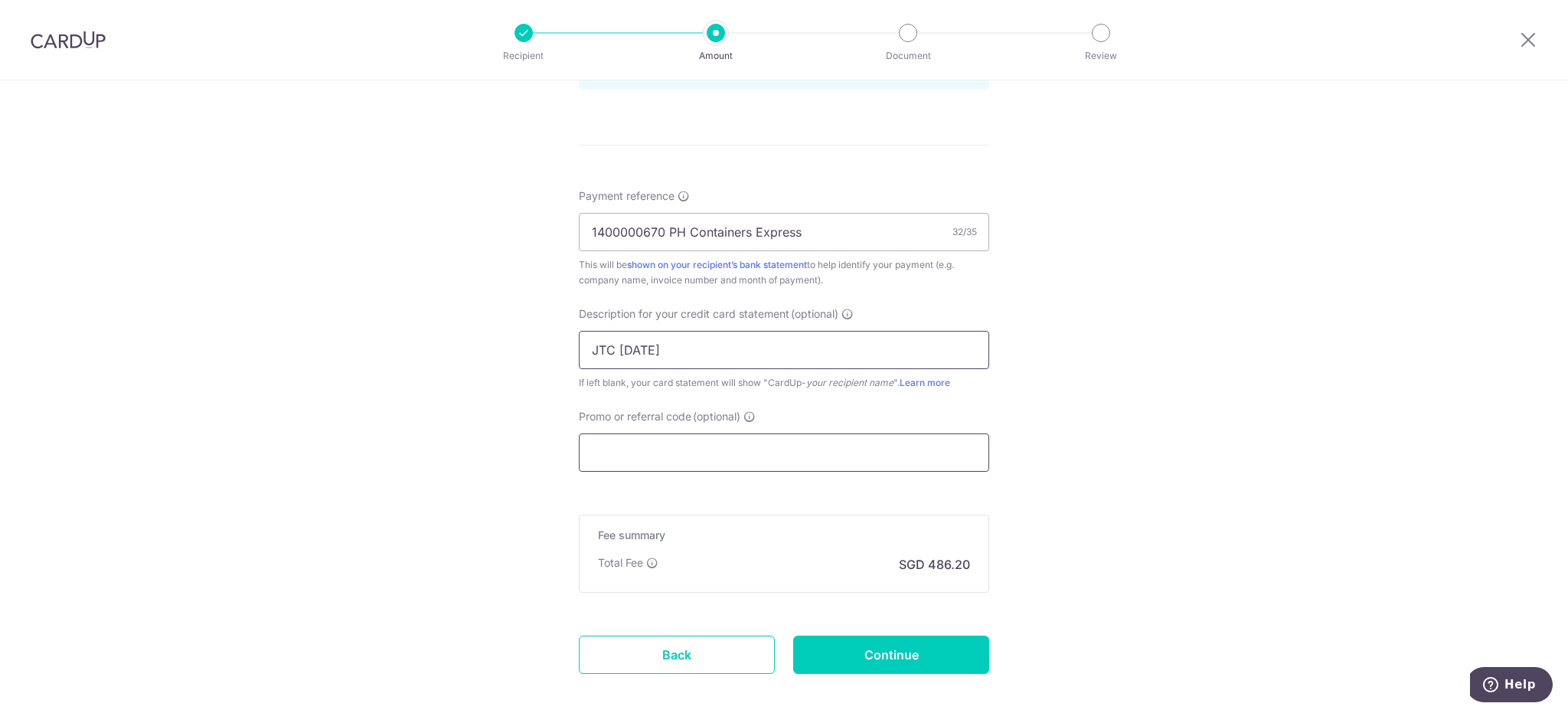
scroll to position [916, 0]
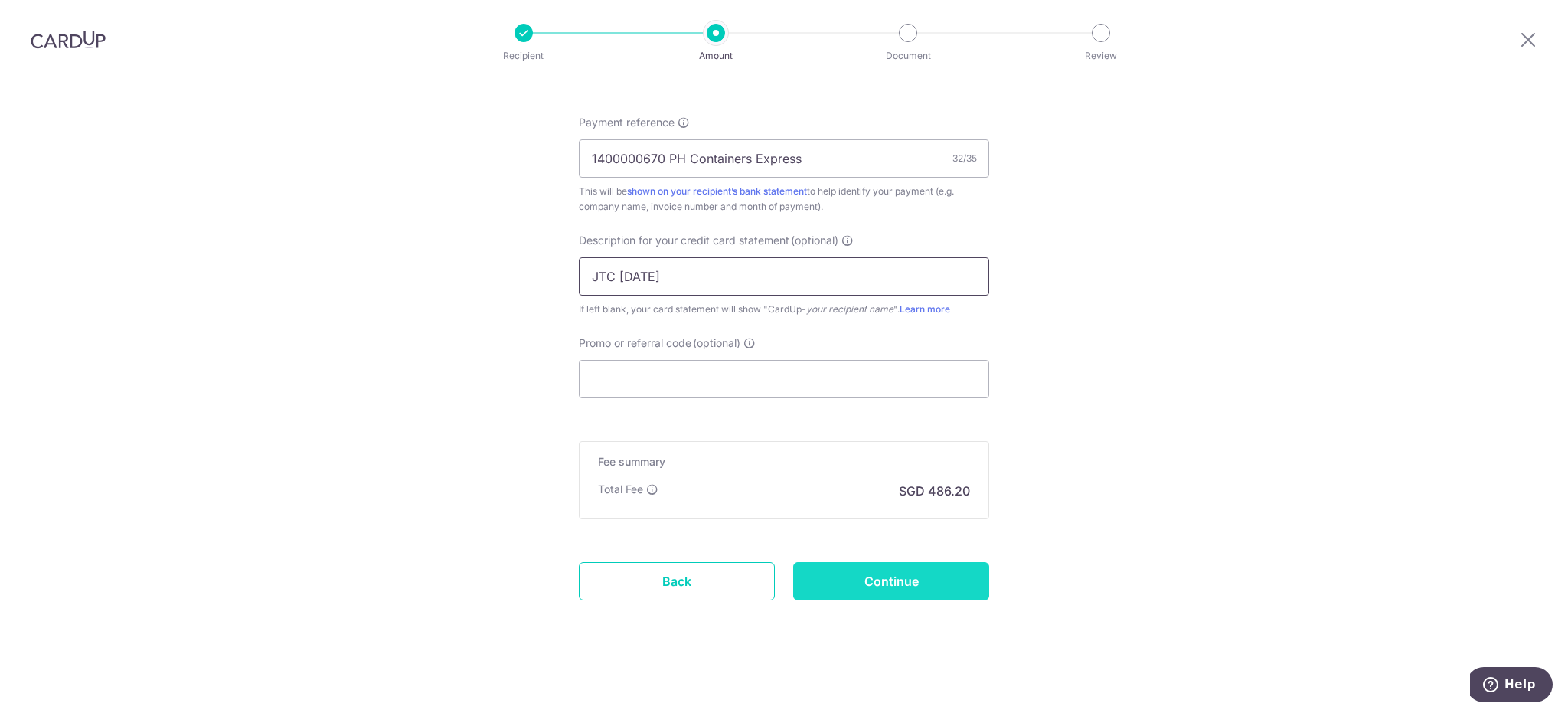
type input "JTC Oct 2025"
click at [926, 583] on input "Continue" at bounding box center [891, 580] width 196 height 38
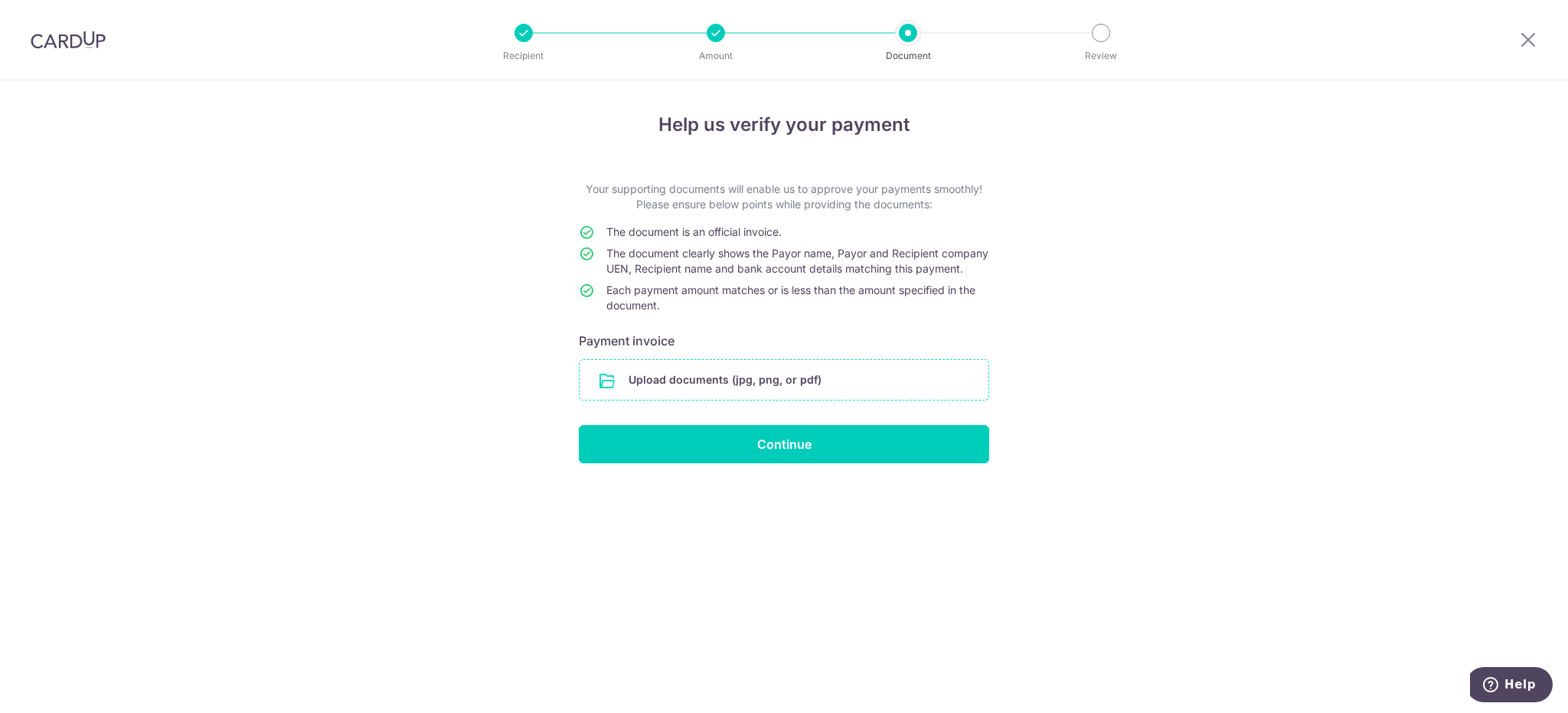
click at [780, 390] on input "file" at bounding box center [784, 379] width 409 height 40
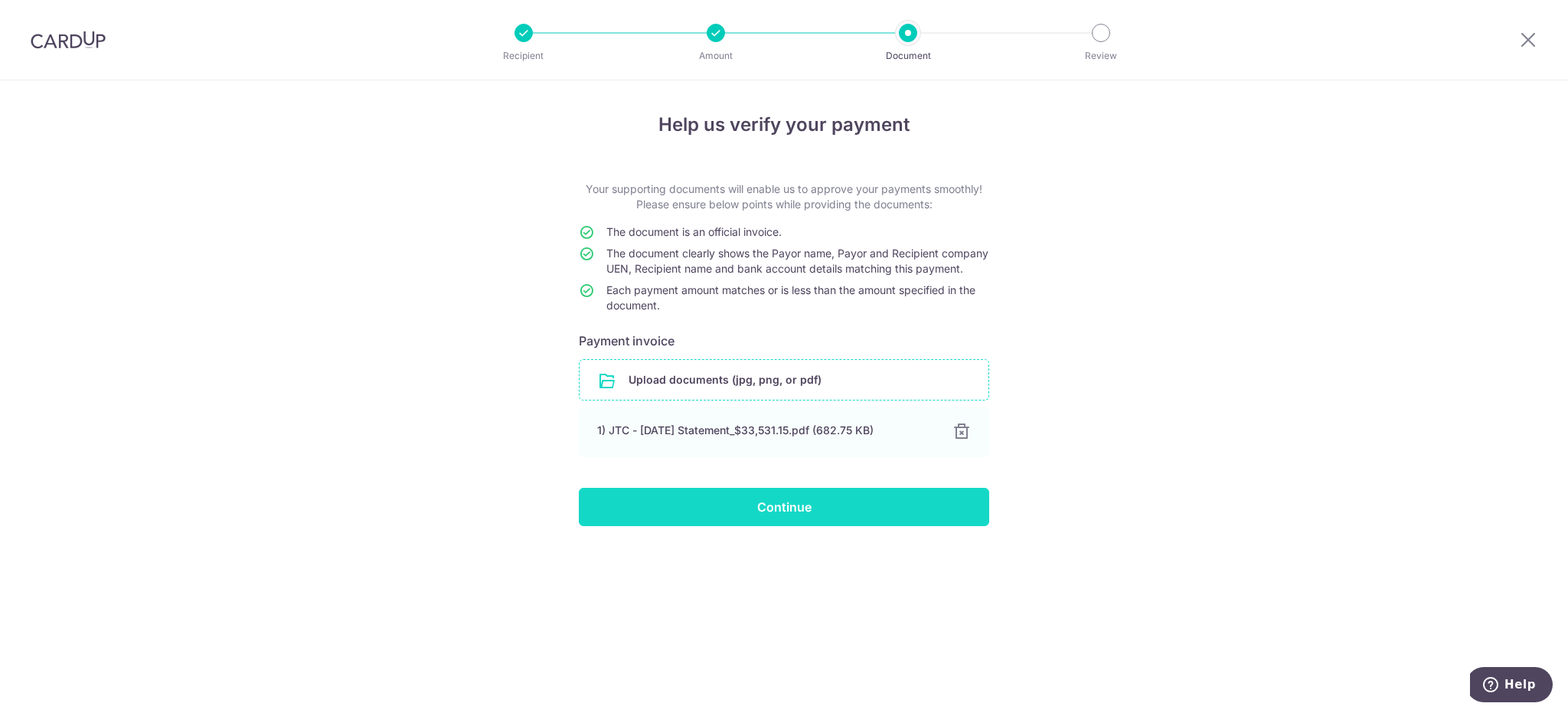
click at [849, 522] on input "Continue" at bounding box center [784, 506] width 411 height 38
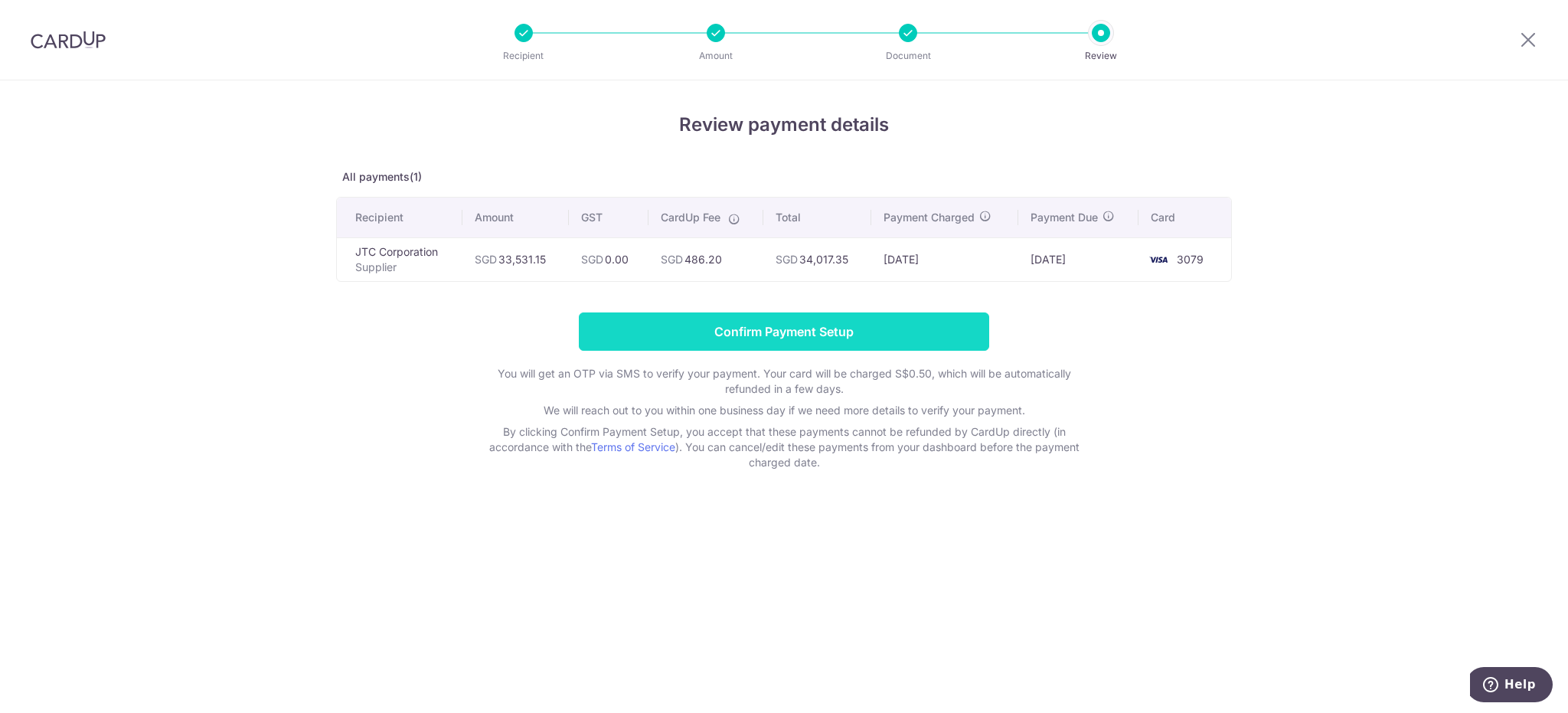
click at [738, 338] on input "Confirm Payment Setup" at bounding box center [784, 331] width 411 height 38
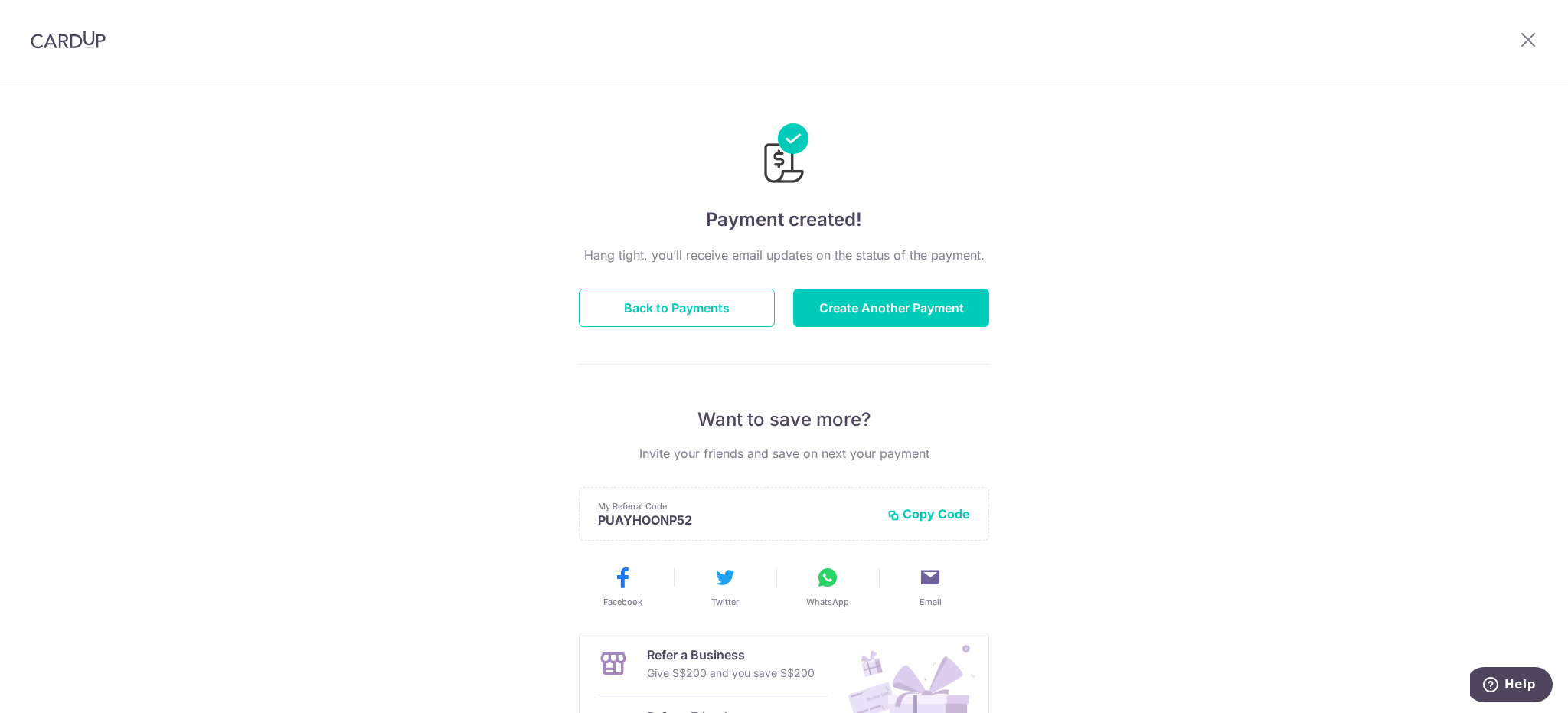
click at [1532, 26] on div at bounding box center [1528, 40] width 79 height 79
click at [1532, 39] on icon at bounding box center [1528, 40] width 19 height 19
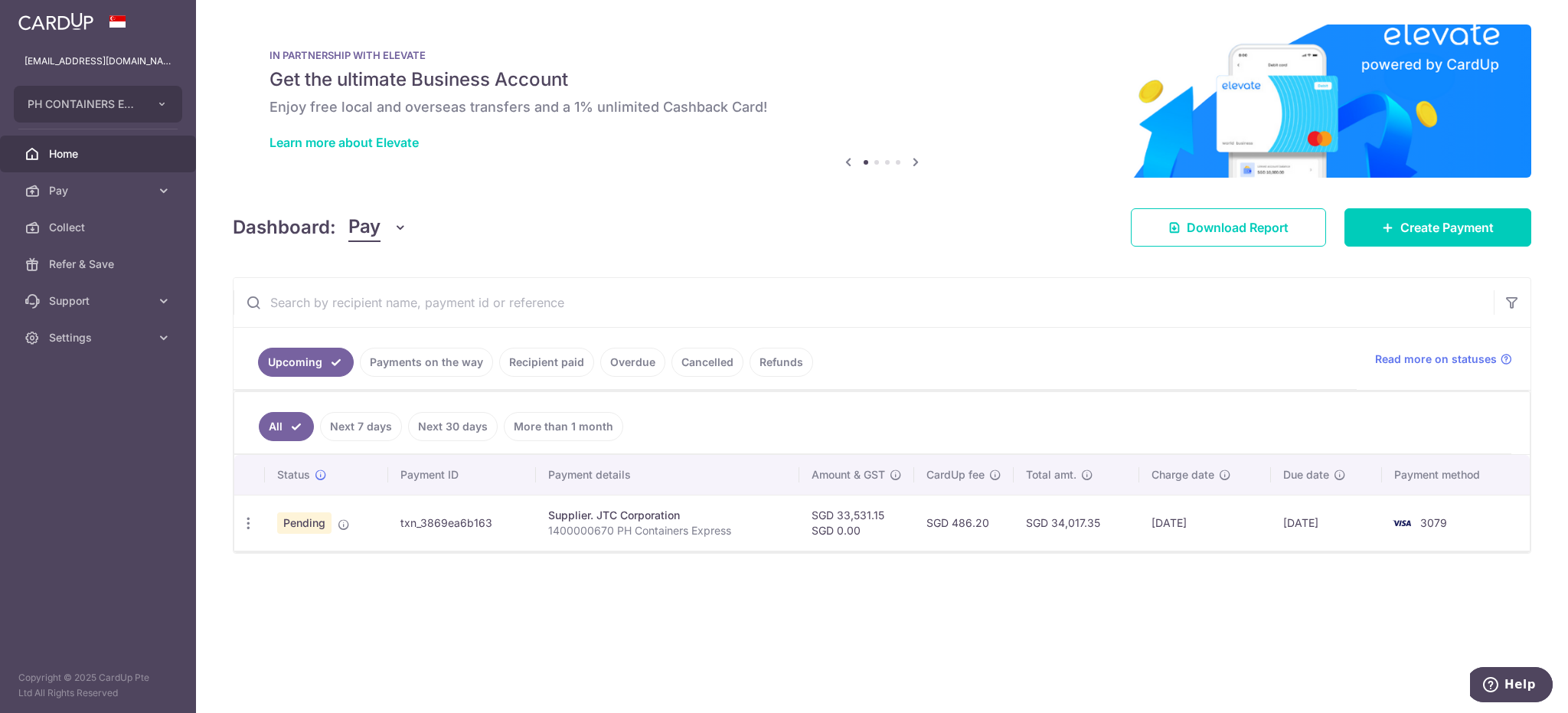
click at [438, 364] on link "Payments on the way" at bounding box center [426, 362] width 133 height 29
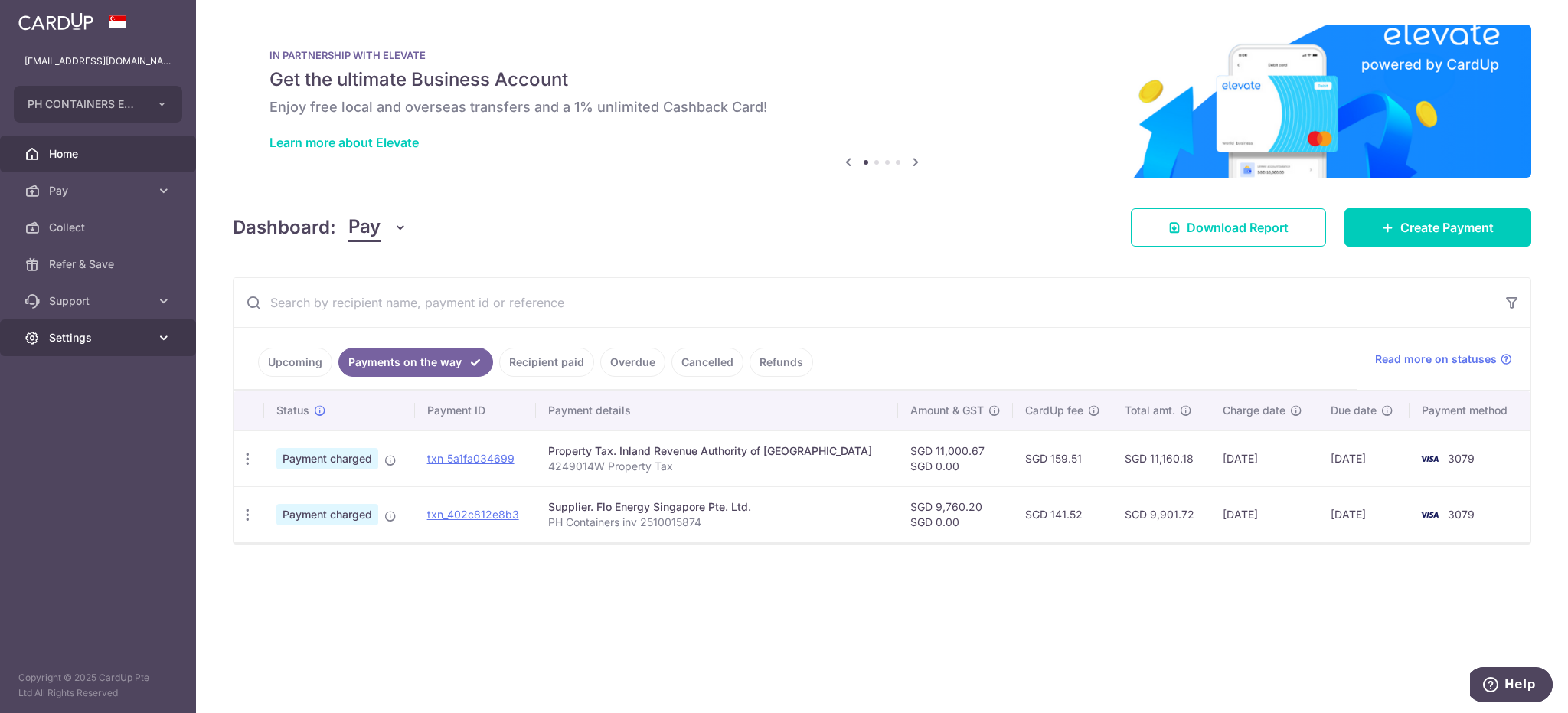
click at [102, 335] on span "Settings" at bounding box center [99, 337] width 101 height 15
click at [83, 409] on span "Logout" at bounding box center [99, 411] width 101 height 15
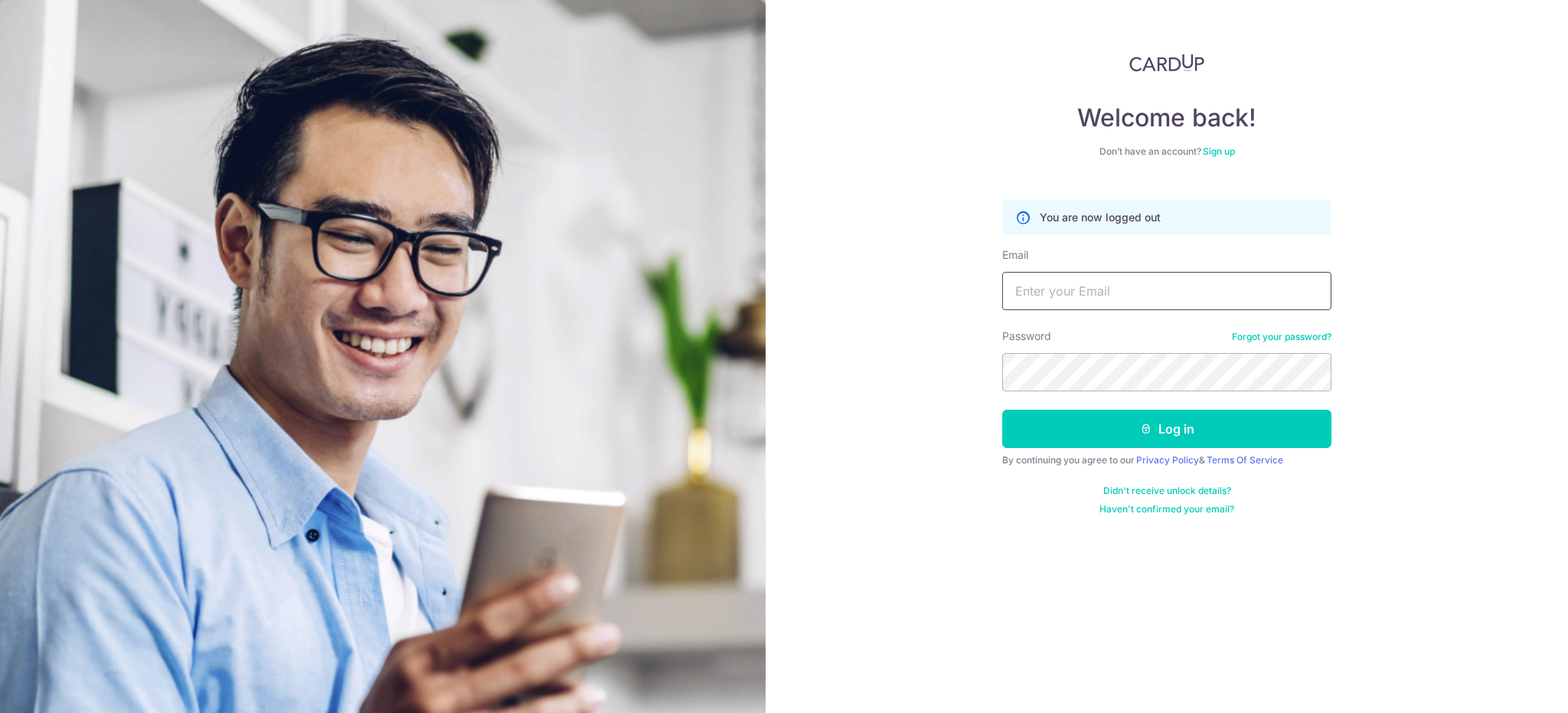
drag, startPoint x: 1054, startPoint y: 299, endPoint x: 1058, endPoint y: 292, distance: 8.1
click at [1056, 297] on input "Email" at bounding box center [1167, 290] width 329 height 38
type input "[EMAIL_ADDRESS][DOMAIN_NAME]"
click at [1003, 410] on button "Log in" at bounding box center [1167, 428] width 329 height 38
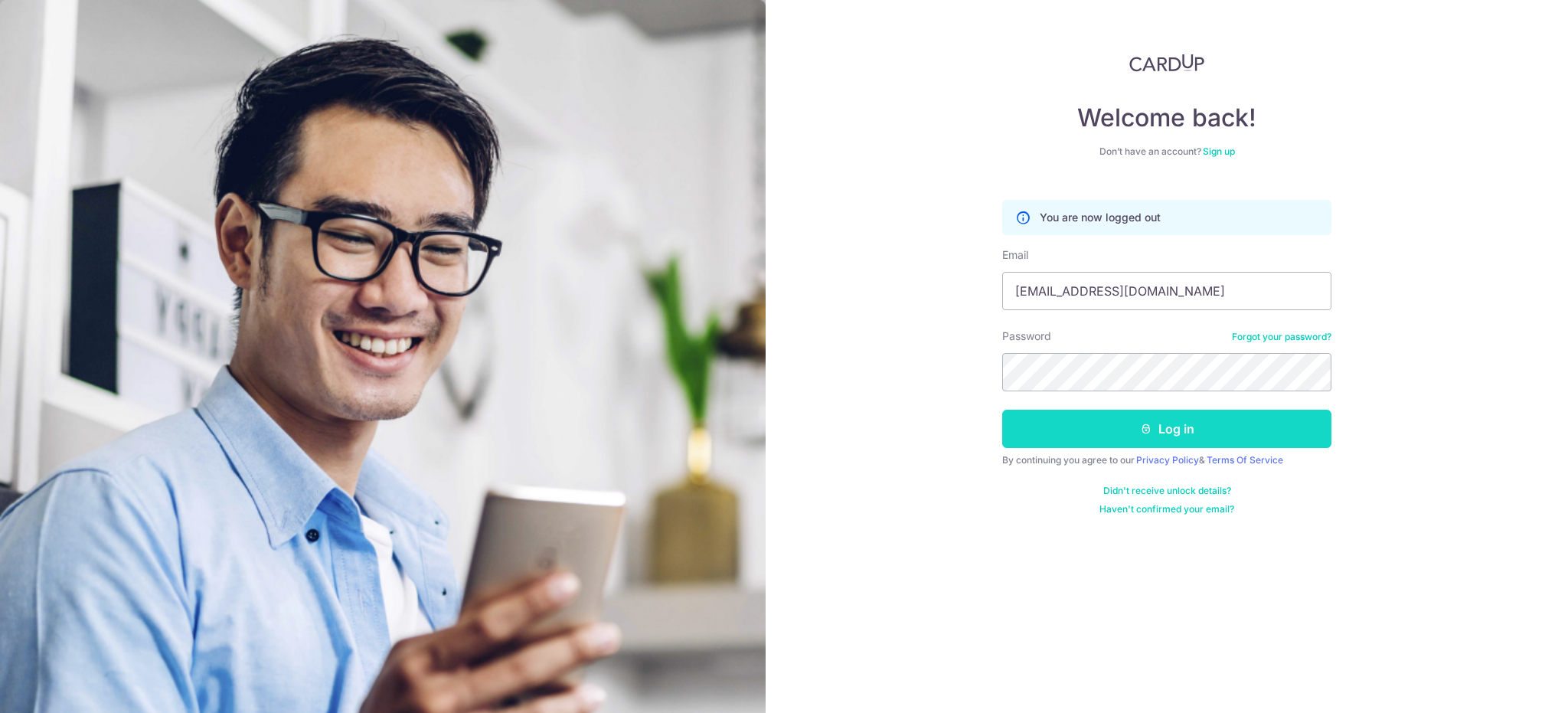
click at [1078, 437] on button "Log in" at bounding box center [1167, 428] width 329 height 38
